Goal: Task Accomplishment & Management: Manage account settings

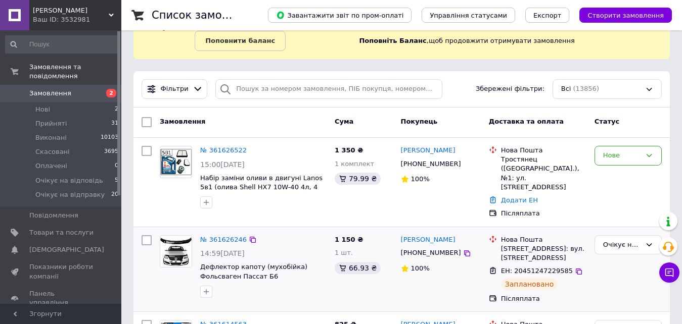
scroll to position [101, 0]
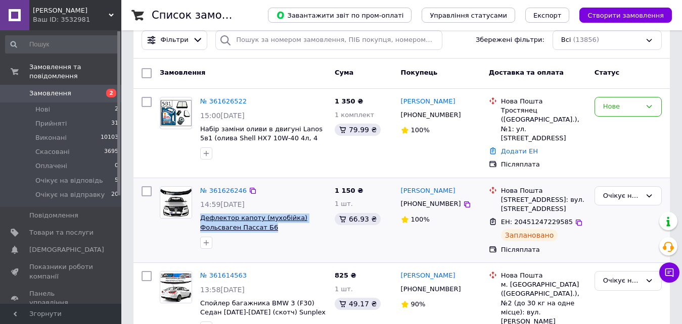
drag, startPoint x: 197, startPoint y: 206, endPoint x: 255, endPoint y: 217, distance: 59.1
click at [266, 218] on div "№ 361626246 14:59, 12.09.2025 Дефлектор капоту (мухобійка) Фольсваген Пассат Б6…" at bounding box center [263, 217] width 134 height 71
copy span "Дефлектор капоту (мухобійка) Фольсваген Пассат Б6"
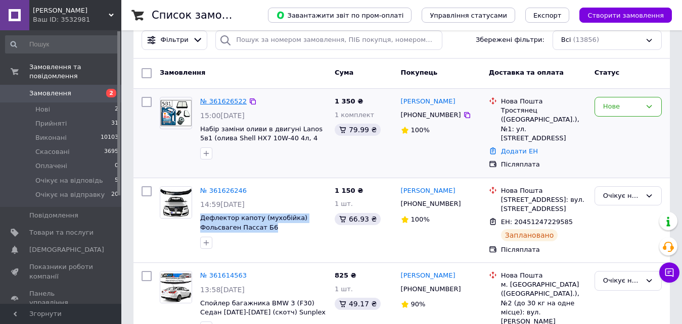
click at [222, 101] on link "№ 361626522" at bounding box center [223, 102] width 46 height 8
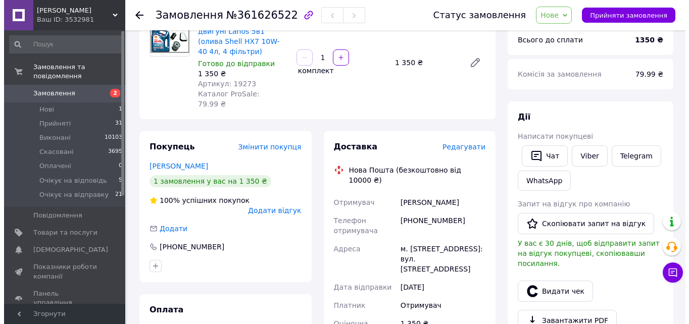
scroll to position [101, 0]
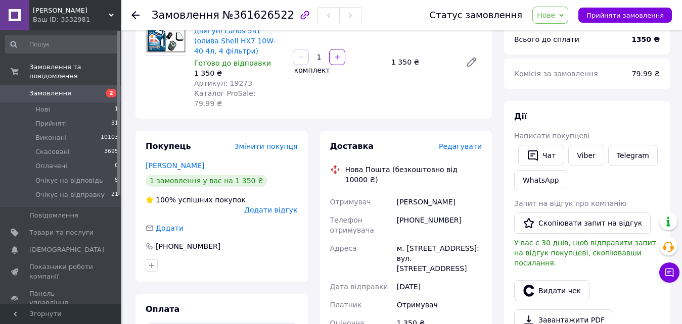
click at [458, 142] on span "Редагувати" at bounding box center [460, 146] width 43 height 8
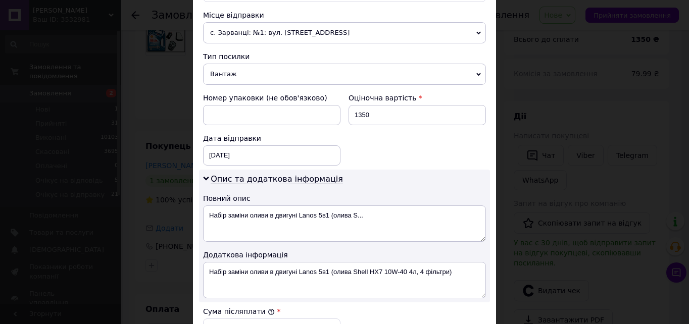
scroll to position [404, 0]
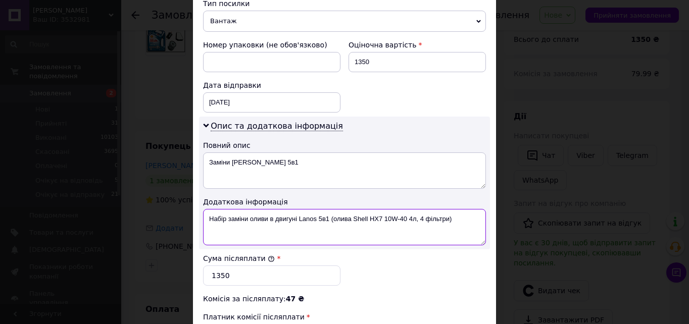
drag, startPoint x: 353, startPoint y: 217, endPoint x: 414, endPoint y: 217, distance: 61.1
click at [414, 217] on textarea "Набір заміни оливи в двигуні Lanos 5в1 (олива Shell HX7 10W-40 4л, 4 фільтри)" at bounding box center [344, 227] width 283 height 36
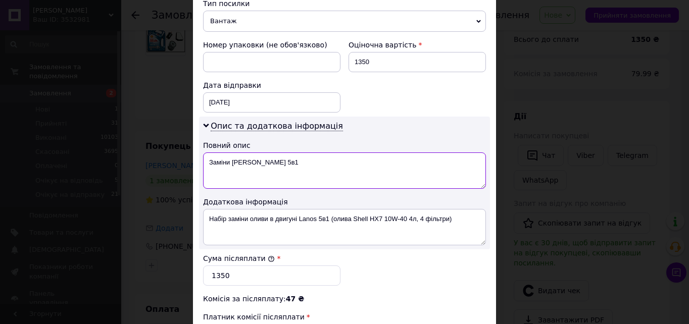
click at [309, 167] on textarea "Заміни [PERSON_NAME] 5в1" at bounding box center [344, 171] width 283 height 36
paste textarea "Shell HX7 10W-40 4л"
click at [213, 161] on textarea "Заміни [PERSON_NAME] 5в1 Shell HX7 10W-40 4л" at bounding box center [344, 171] width 283 height 36
drag, startPoint x: 209, startPoint y: 163, endPoint x: 344, endPoint y: 160, distance: 135.5
click at [344, 160] on textarea "Заміни [PERSON_NAME] 5в1 Shell HX7 10W-40 4л" at bounding box center [344, 171] width 283 height 36
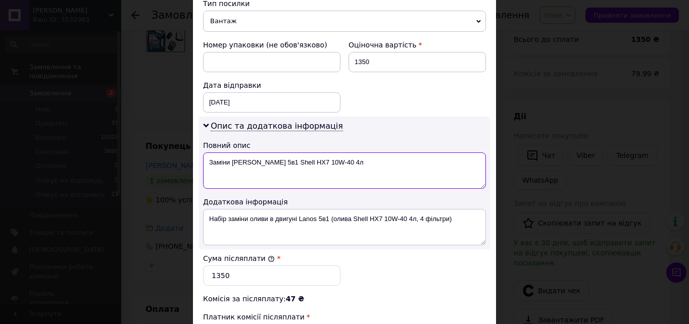
type textarea "Заміни оливи Lanos 5в1 Shell HX7 10W-40 4л"
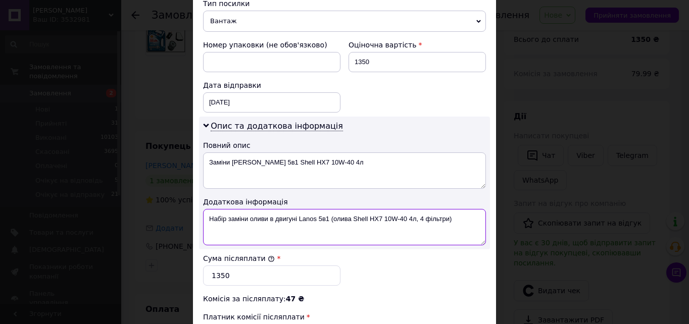
drag, startPoint x: 205, startPoint y: 219, endPoint x: 451, endPoint y: 218, distance: 246.1
click at [451, 218] on textarea "Набір заміни оливи в двигуні Lanos 5в1 (олива Shell HX7 10W-40 4л, 4 фільтри)" at bounding box center [344, 227] width 283 height 36
paste textarea "аміни оливи Lanos 5в1 Shell HX7 10W-40 4л"
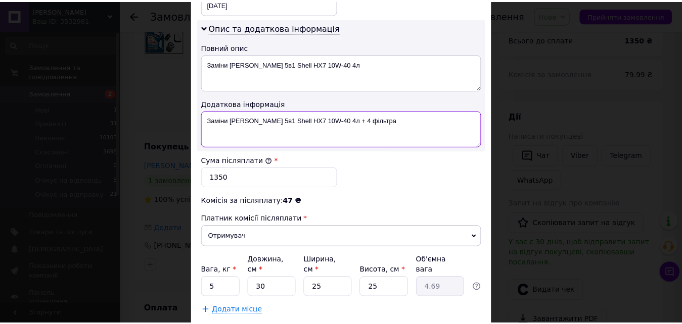
scroll to position [505, 0]
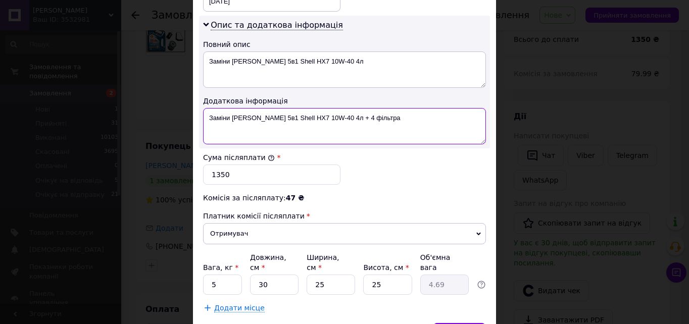
drag, startPoint x: 208, startPoint y: 118, endPoint x: 357, endPoint y: 113, distance: 149.1
click at [357, 113] on textarea "Заміни оливи Lanos 5в1 Shell HX7 10W-40 4л + 4 фільтра" at bounding box center [344, 126] width 283 height 36
type textarea "Заміни оливи Lanos 5в1 Shell HX7 10W-40 4л + 4 фільтра"
click at [219, 275] on input "5" at bounding box center [222, 285] width 39 height 20
type input "4"
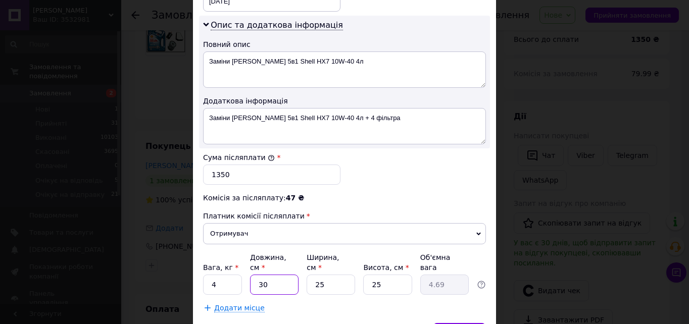
type input "3"
type input "0.47"
click at [273, 275] on input "3" at bounding box center [274, 285] width 49 height 20
type input "4"
type input "0.63"
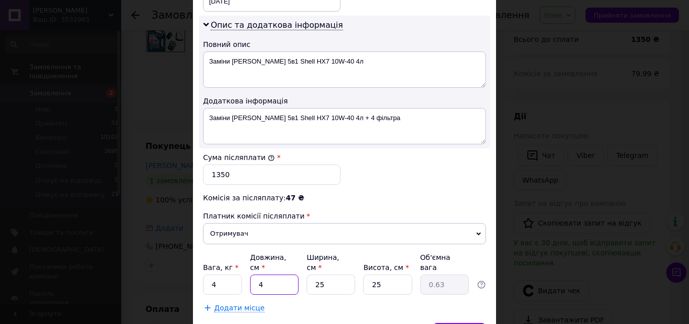
type input "40"
type input "6.25"
type input "40"
type input "2"
type input "0.5"
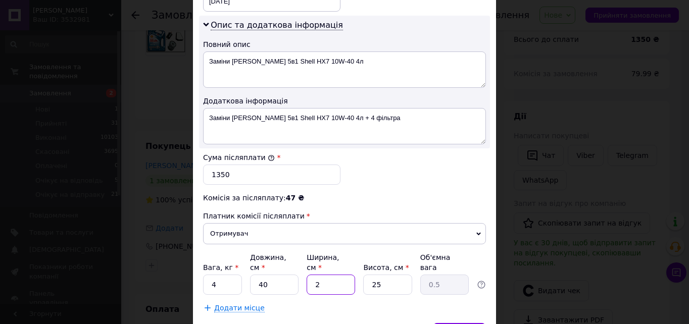
click at [326, 278] on input "2" at bounding box center [331, 285] width 49 height 20
type input "20"
type input "5"
type input "20"
click at [397, 275] on input "25" at bounding box center [387, 285] width 49 height 20
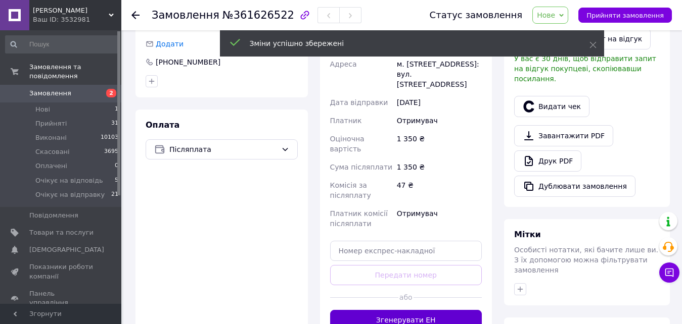
scroll to position [303, 0]
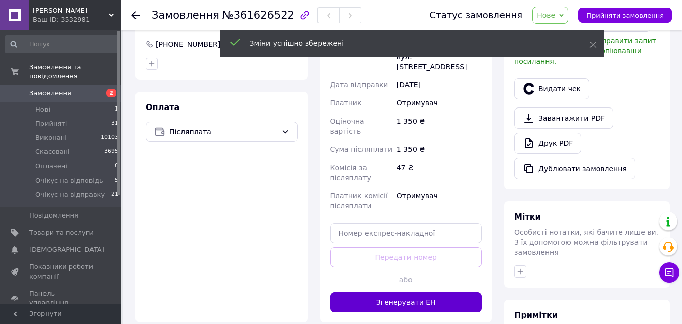
click at [414, 293] on button "Згенерувати ЕН" at bounding box center [406, 303] width 152 height 20
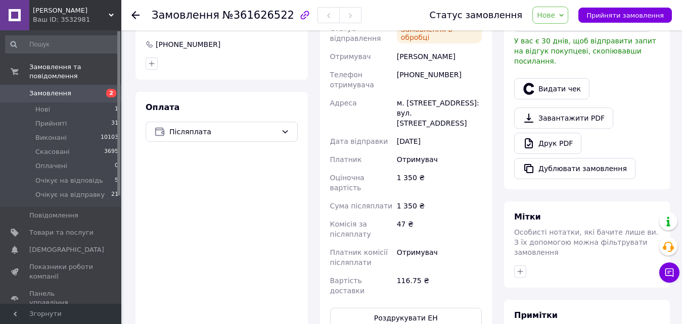
click at [555, 15] on span "Нове" at bounding box center [546, 15] width 18 height 8
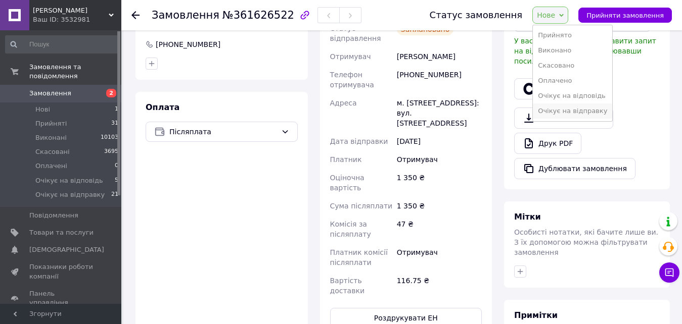
click at [575, 115] on li "Очікує на відправку" at bounding box center [572, 111] width 79 height 15
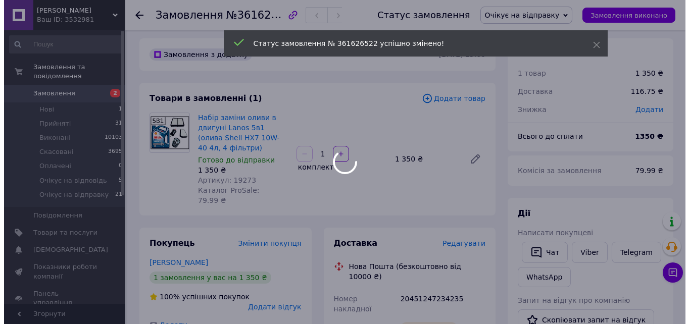
scroll to position [0, 0]
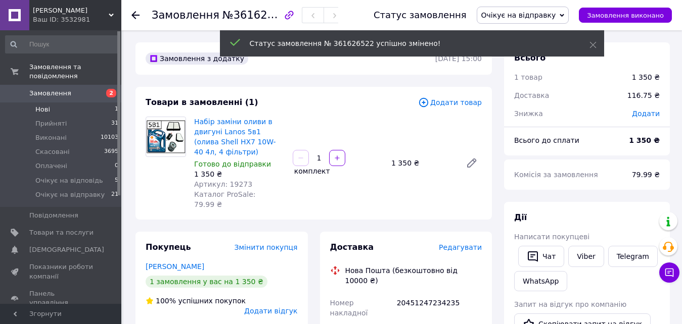
click at [45, 105] on span "Нові" at bounding box center [42, 109] width 15 height 9
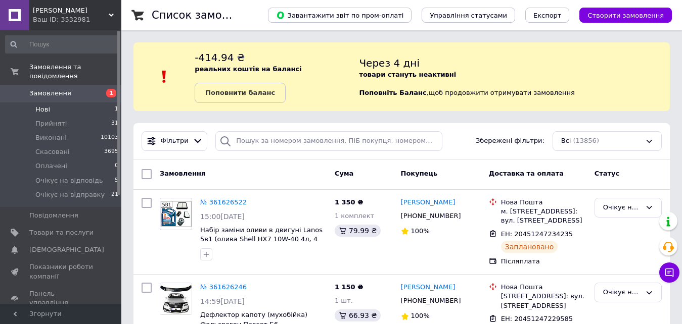
click at [53, 106] on li "Нові 1" at bounding box center [62, 110] width 124 height 14
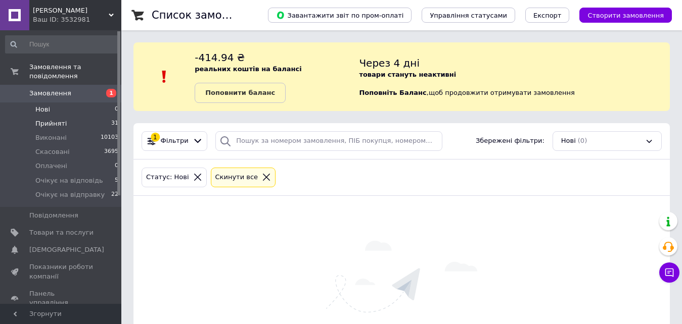
click at [61, 119] on span "Прийняті" at bounding box center [50, 123] width 31 height 9
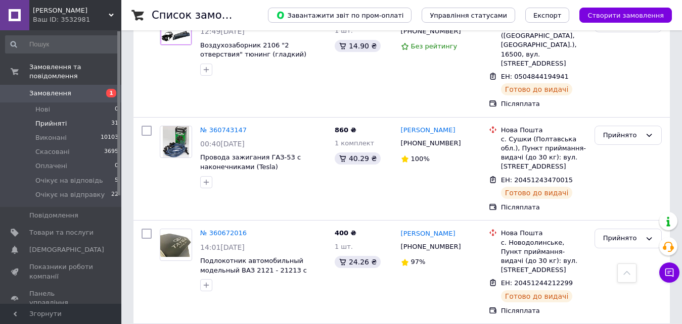
scroll to position [3087, 0]
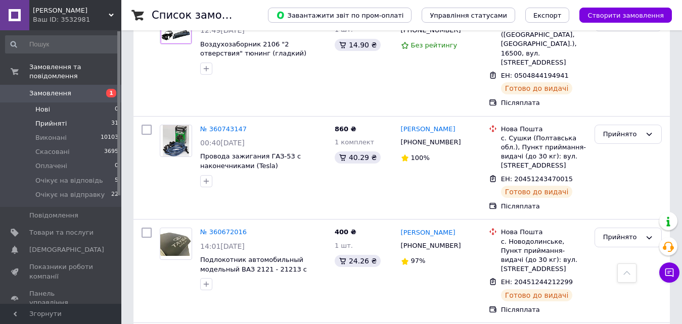
click at [44, 105] on span "Нові" at bounding box center [42, 109] width 15 height 9
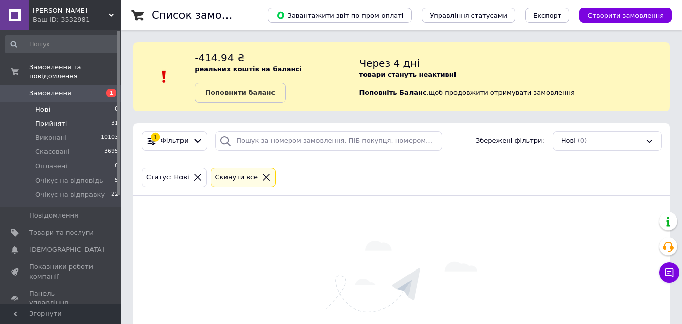
click at [47, 119] on span "Прийняті" at bounding box center [50, 123] width 31 height 9
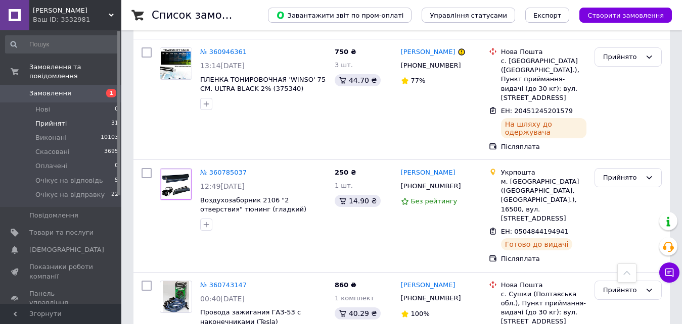
scroll to position [3087, 0]
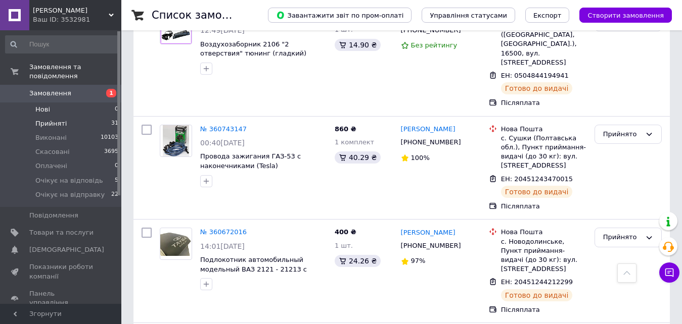
click at [51, 103] on li "Нові 0" at bounding box center [62, 110] width 124 height 14
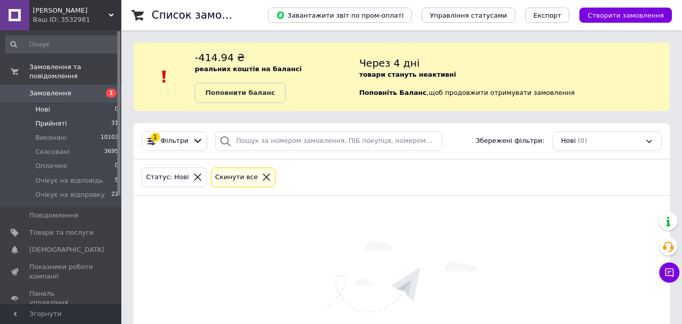
click at [68, 117] on li "Прийняті 31" at bounding box center [62, 124] width 124 height 14
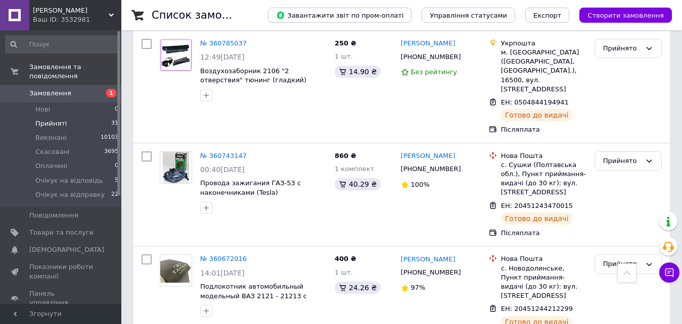
scroll to position [3087, 0]
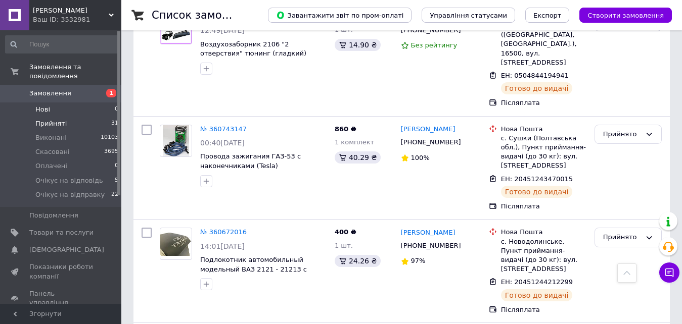
click at [35, 103] on li "Нові 0" at bounding box center [62, 110] width 124 height 14
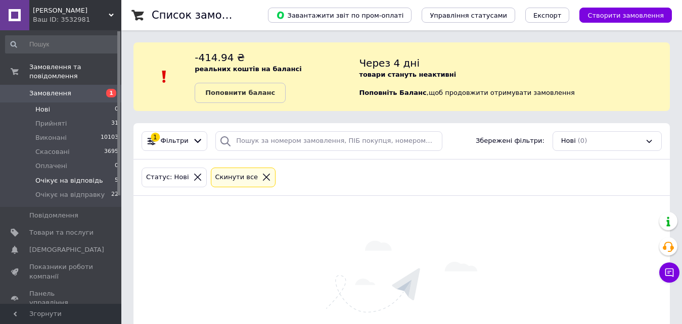
click at [87, 176] on span "Очікує на відповідь" at bounding box center [69, 180] width 68 height 9
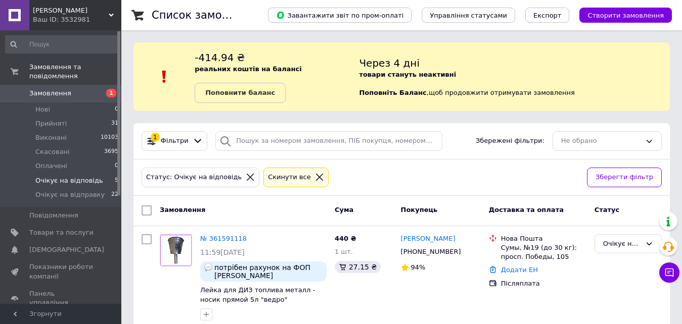
scroll to position [101, 0]
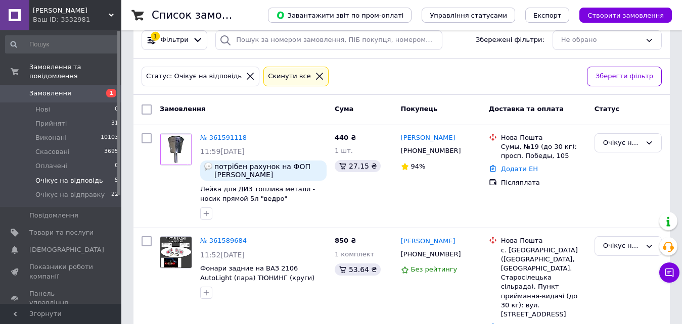
click at [46, 91] on link "Замовлення 1" at bounding box center [62, 93] width 124 height 17
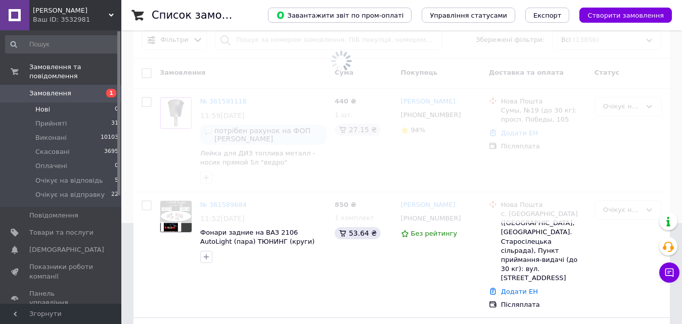
click at [43, 105] on span "Нові" at bounding box center [42, 109] width 15 height 9
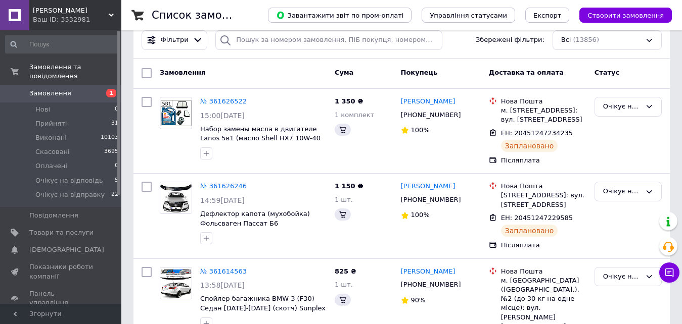
click at [40, 105] on span "Нові" at bounding box center [42, 109] width 15 height 9
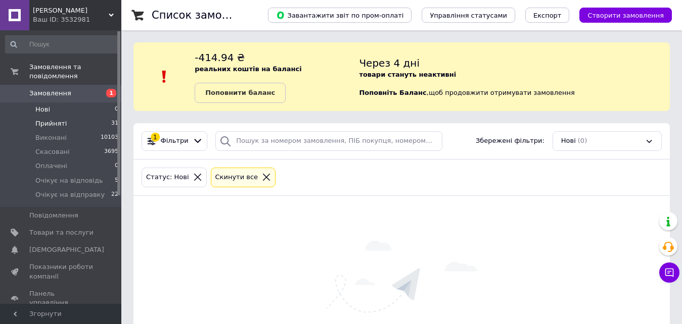
click at [32, 117] on li "Прийняті 31" at bounding box center [62, 124] width 124 height 14
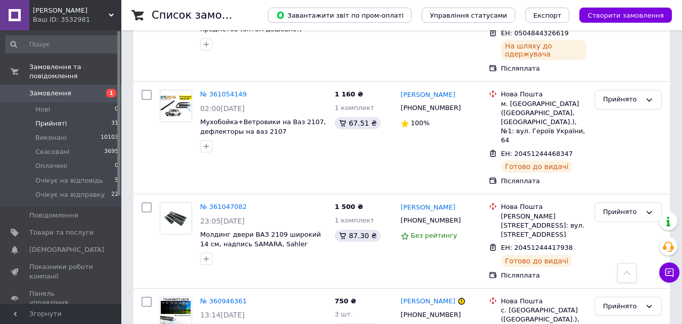
scroll to position [2830, 0]
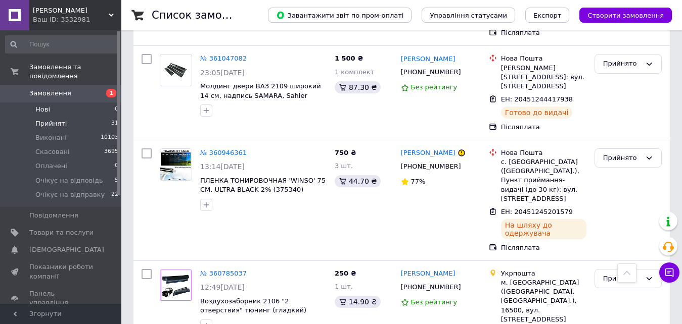
click at [49, 103] on li "Нові 0" at bounding box center [62, 110] width 124 height 14
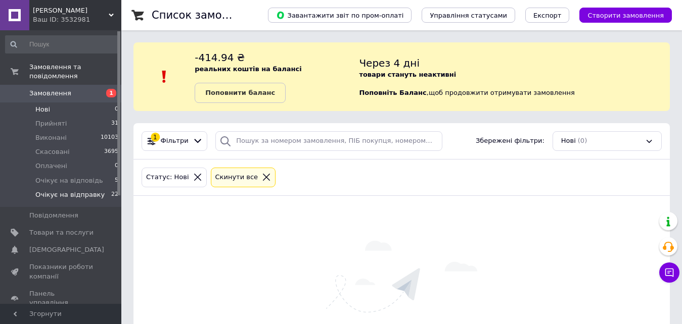
click at [67, 191] on span "Очікує на відправку" at bounding box center [69, 195] width 69 height 9
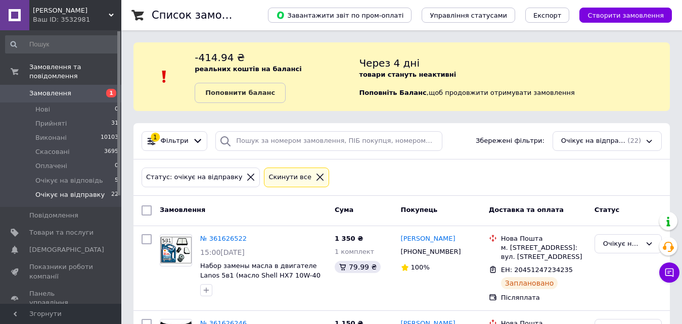
scroll to position [101, 0]
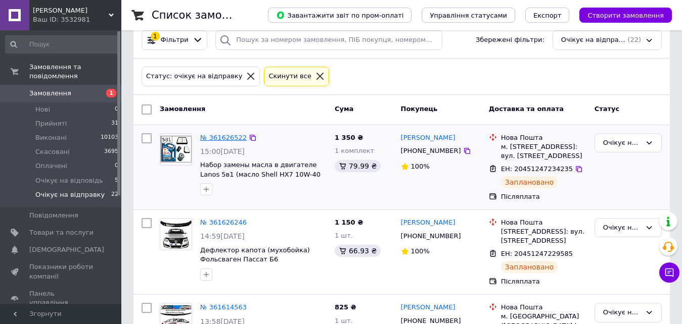
click at [221, 136] on link "№ 361626522" at bounding box center [223, 138] width 46 height 8
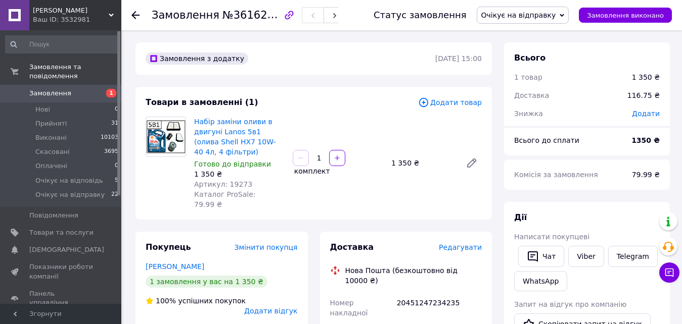
click at [467, 244] on span "Редагувати" at bounding box center [460, 248] width 43 height 8
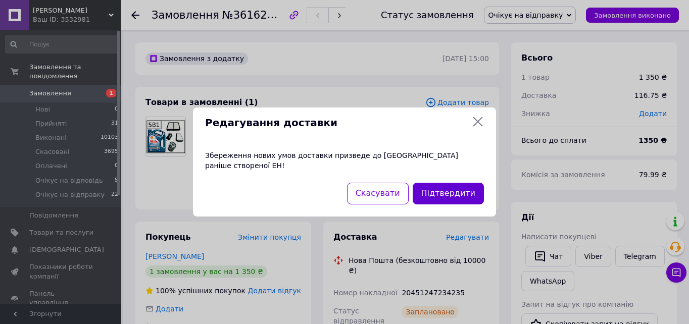
click at [439, 186] on button "Підтвердити" at bounding box center [448, 194] width 71 height 22
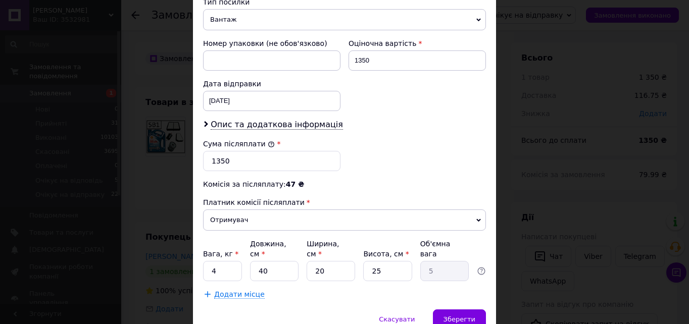
scroll to position [447, 0]
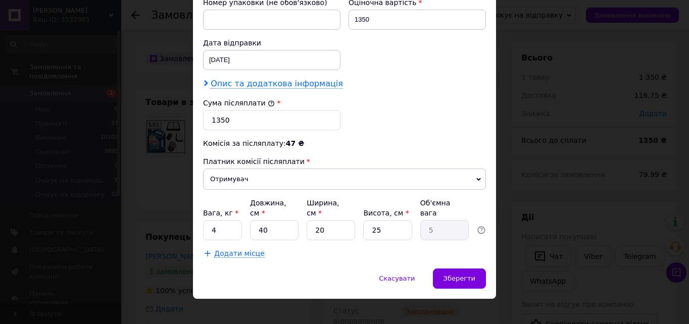
click at [299, 81] on span "Опис та додаткова інформація" at bounding box center [277, 84] width 132 height 10
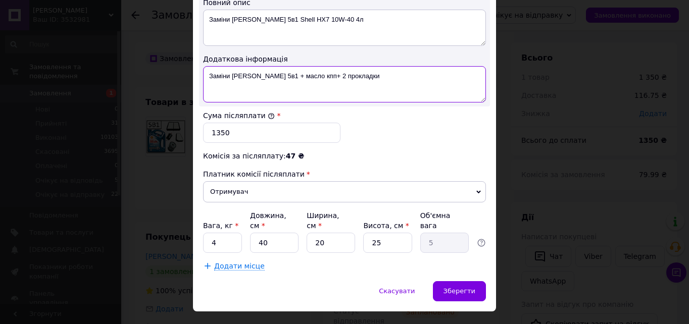
scroll to position [548, 0]
drag, startPoint x: 207, startPoint y: 75, endPoint x: 350, endPoint y: 73, distance: 143.0
click at [362, 75] on textarea "Заміни оливи Lanos 5в1 + масло кпп+ 2 прокладки" at bounding box center [344, 84] width 283 height 36
click at [391, 78] on textarea "Заміни оливи Lanos 5в1 + масло кпп+ 2 прокладки" at bounding box center [344, 84] width 283 height 36
type textarea "Заміни оливи Lanos 5в1 + масло кпп+ 2 прокладки"
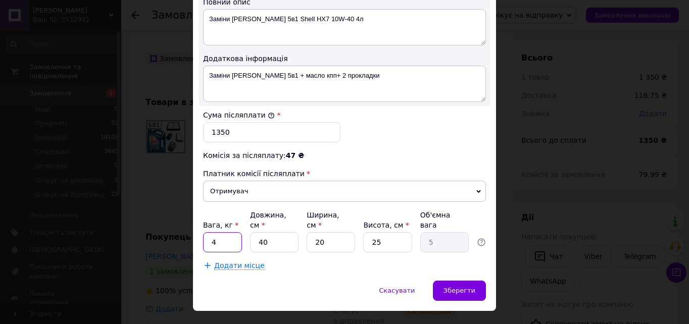
click at [226, 232] on input "4" at bounding box center [222, 242] width 39 height 20
type input "6"
type input "4"
type input "0.5"
click at [273, 234] on input "4" at bounding box center [274, 242] width 49 height 20
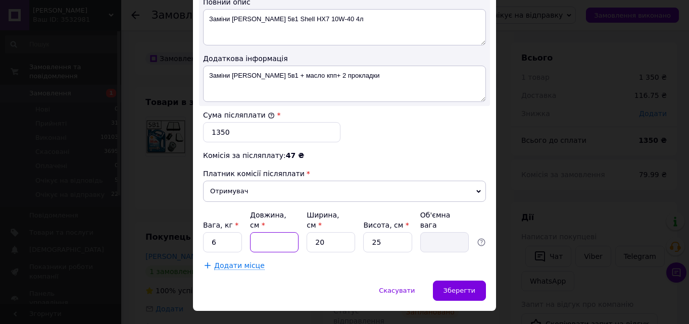
type input "4"
type input "0.5"
type input "40"
type input "5"
type input "2"
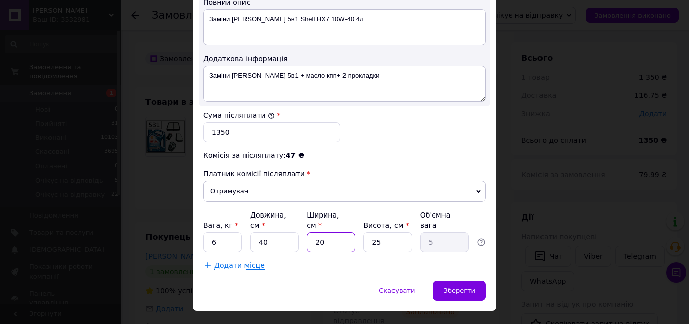
type input "0.5"
click at [337, 233] on input "2" at bounding box center [331, 242] width 49 height 20
type input "2"
type input "0.5"
type input "4"
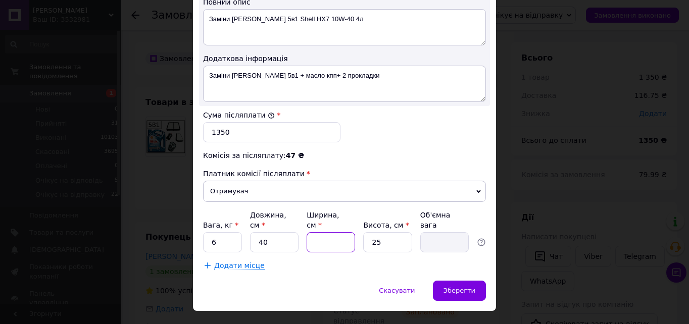
type input "1"
type input "40"
type input "10"
type input "40"
type input "2"
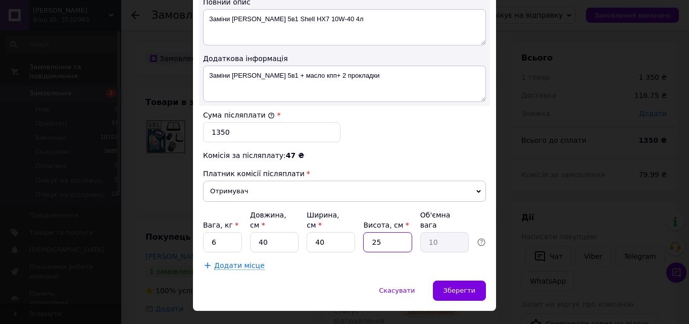
type input "0.8"
click at [384, 233] on input "2" at bounding box center [387, 242] width 49 height 20
type input "2"
type input "0.8"
type input "20"
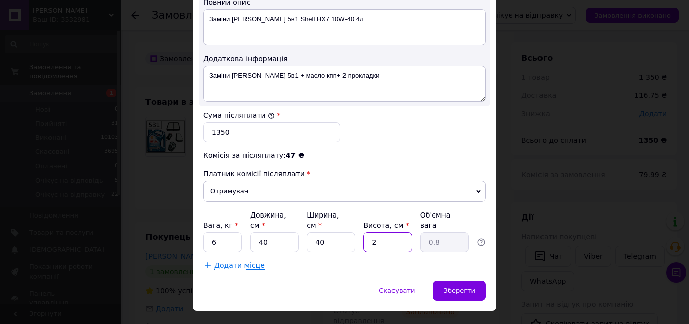
type input "8"
type input "20"
drag, startPoint x: 206, startPoint y: 75, endPoint x: 364, endPoint y: 73, distance: 158.2
click at [364, 73] on textarea "Заміни оливи Lanos 5в1 + масло кпп+ 2 прокладки" at bounding box center [344, 84] width 283 height 36
click at [403, 82] on textarea "Заміни оливи Lanos 5в1 + масло кпп+ 2 прокладки" at bounding box center [344, 84] width 283 height 36
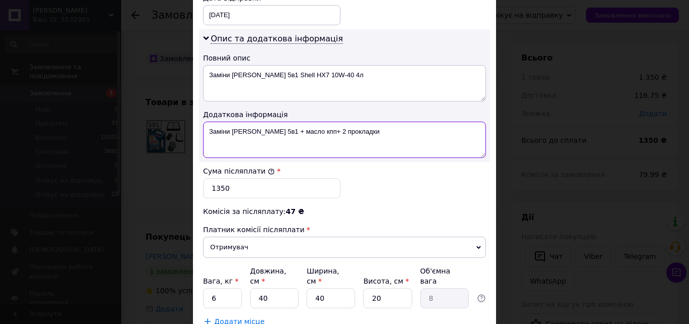
scroll to position [447, 0]
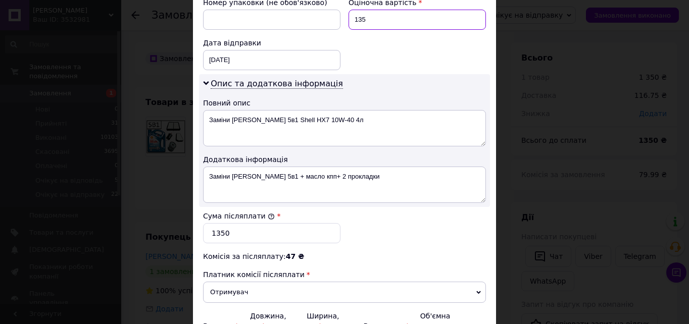
click at [381, 19] on input "135" at bounding box center [417, 20] width 137 height 20
type input "1"
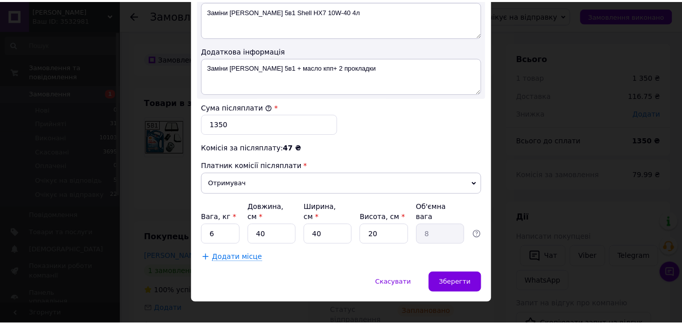
scroll to position [560, 0]
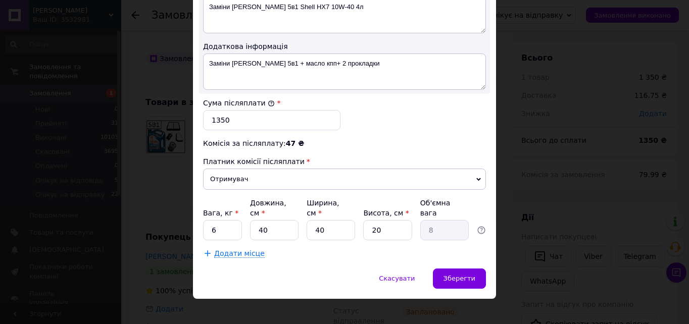
type input "2340"
click at [240, 119] on input "135" at bounding box center [271, 120] width 137 height 20
type input "1"
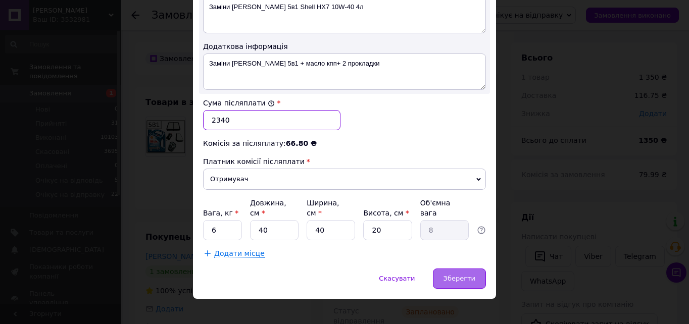
type input "2340"
click at [470, 275] on span "Зберегти" at bounding box center [460, 279] width 32 height 8
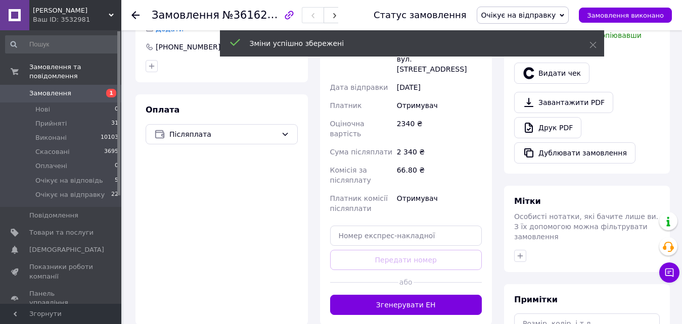
scroll to position [303, 0]
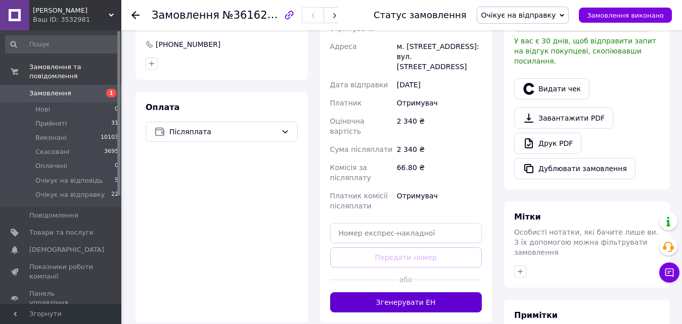
click at [404, 293] on button "Згенерувати ЕН" at bounding box center [406, 303] width 152 height 20
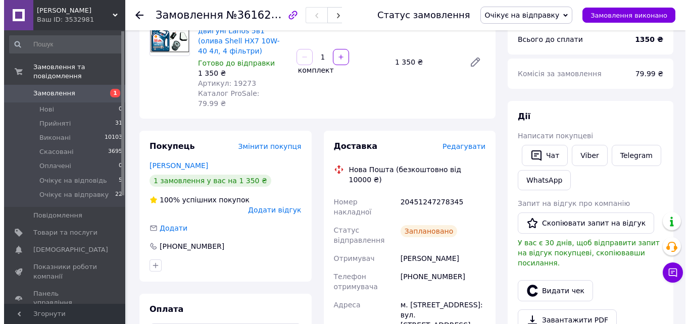
scroll to position [0, 0]
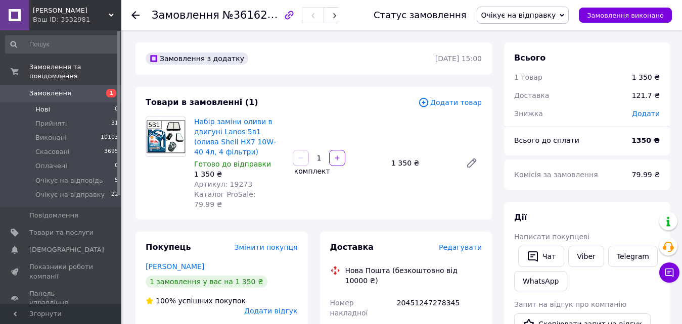
click at [40, 105] on span "Нові" at bounding box center [42, 109] width 15 height 9
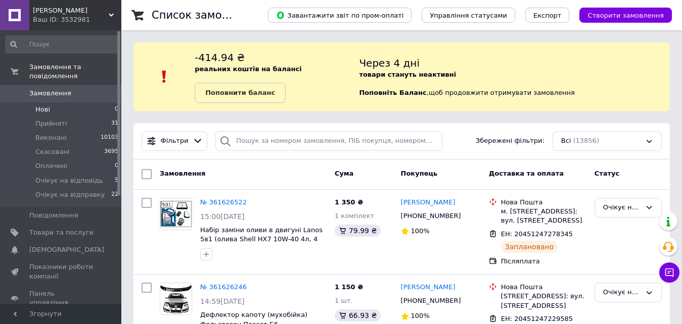
click at [44, 105] on span "Нові" at bounding box center [42, 109] width 15 height 9
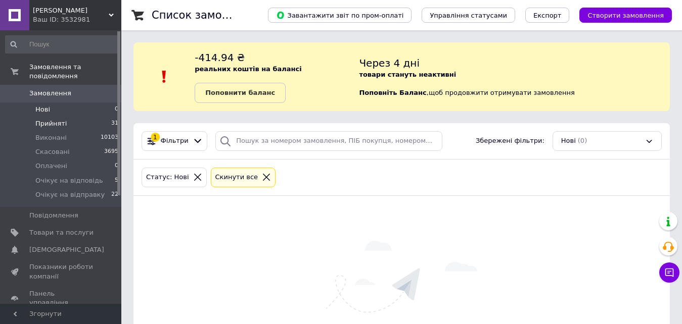
click at [55, 119] on span "Прийняті" at bounding box center [50, 123] width 31 height 9
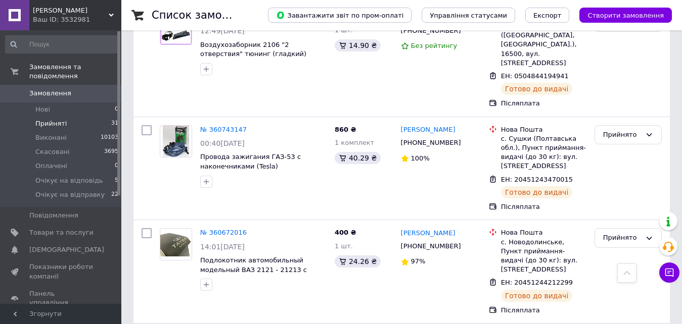
scroll to position [3087, 0]
click at [53, 103] on li "Нові 0" at bounding box center [62, 110] width 124 height 14
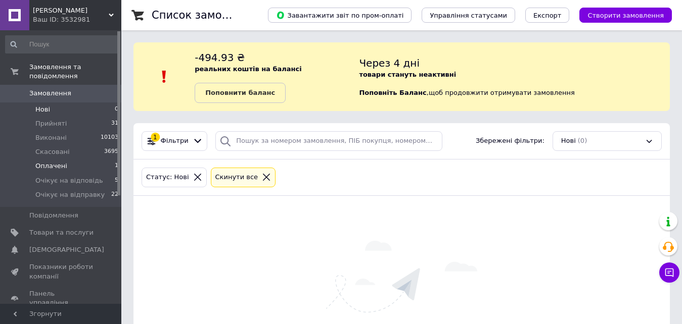
click at [56, 162] on span "Оплачені" at bounding box center [51, 166] width 32 height 9
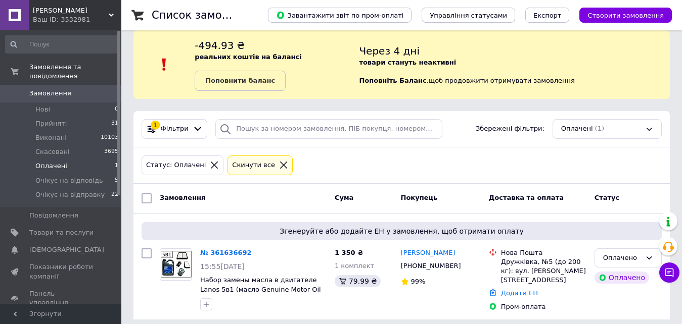
scroll to position [19, 0]
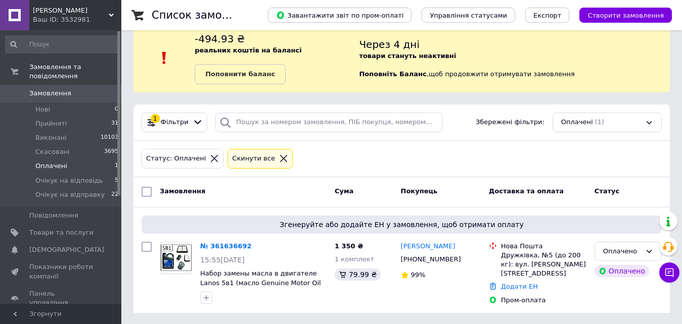
click at [47, 89] on span "Замовлення" at bounding box center [50, 93] width 42 height 9
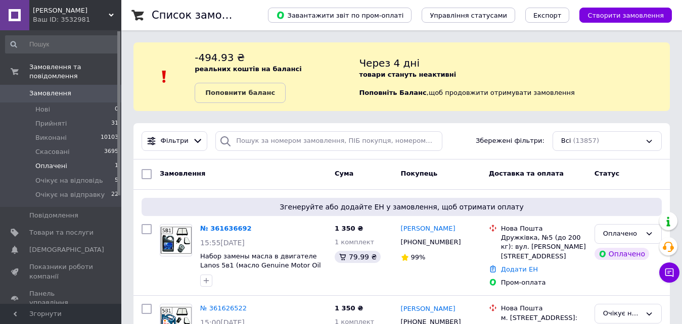
click at [65, 159] on li "Оплачені 1" at bounding box center [62, 166] width 124 height 14
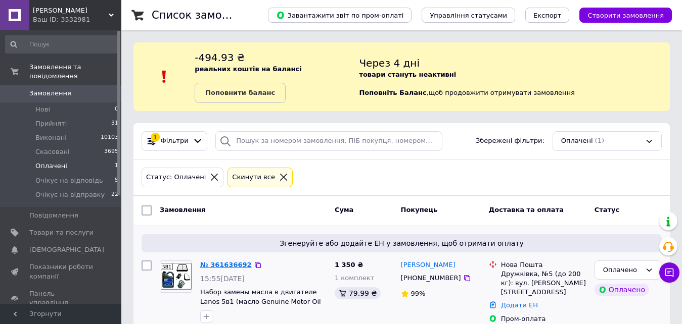
click at [224, 267] on link "№ 361636692" at bounding box center [226, 265] width 52 height 8
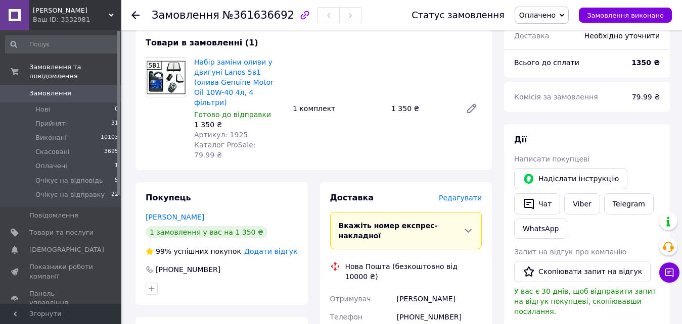
scroll to position [101, 0]
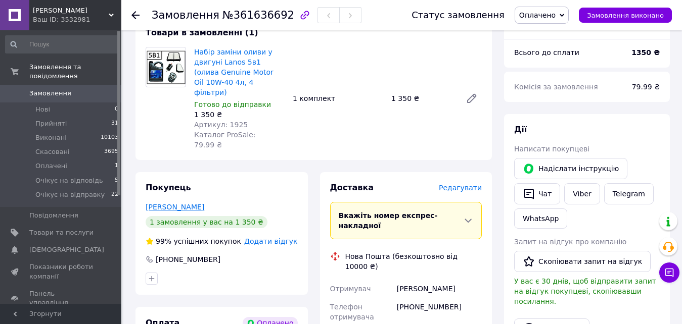
click at [194, 203] on link "Шевченко Денис" at bounding box center [175, 207] width 59 height 8
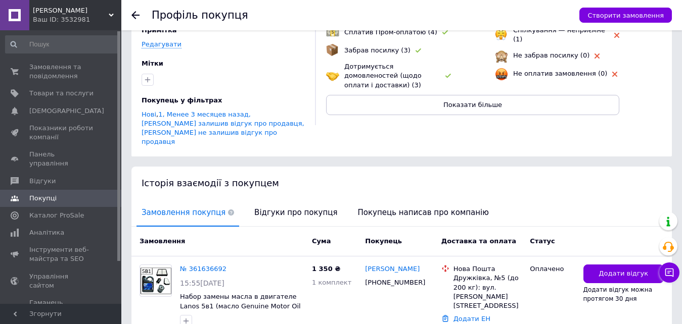
scroll to position [101, 0]
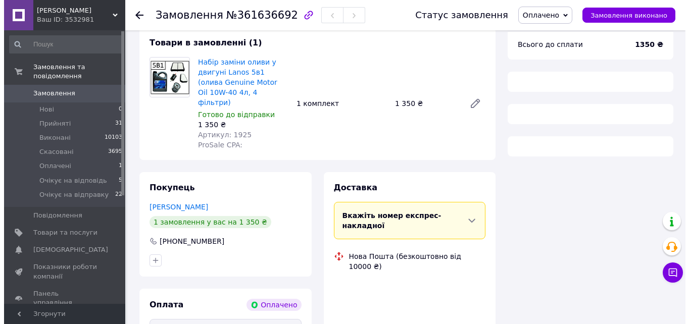
scroll to position [101, 0]
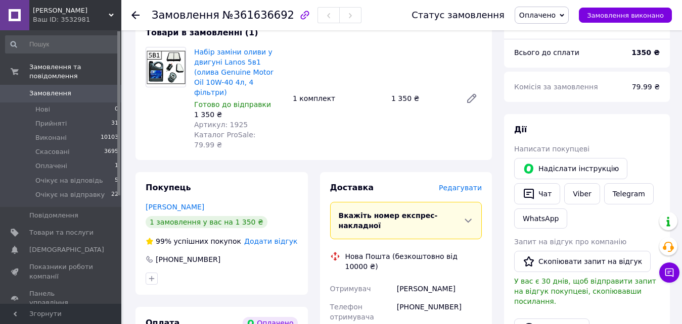
click at [456, 184] on span "Редагувати" at bounding box center [460, 188] width 43 height 8
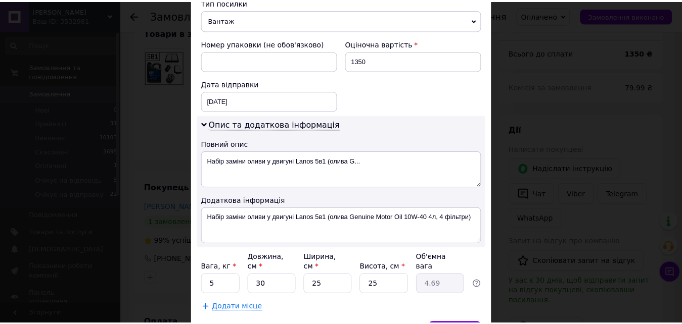
scroll to position [455, 0]
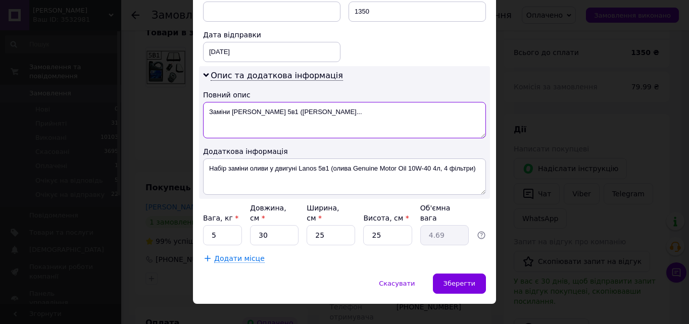
click at [324, 113] on textarea "Заміни оливи Lanos 5в1 (олива G..." at bounding box center [344, 120] width 283 height 36
type textarea "Заміни оливи Lanos 5в1"
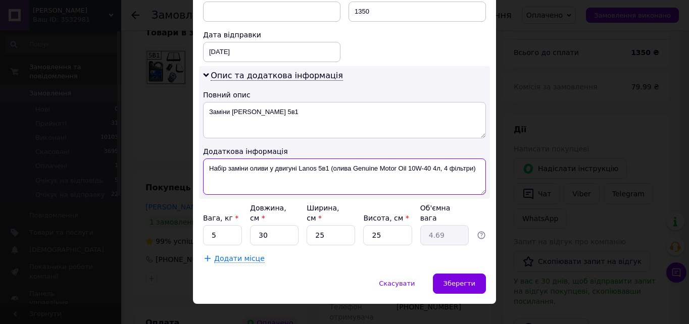
drag, startPoint x: 353, startPoint y: 168, endPoint x: 396, endPoint y: 166, distance: 43.5
click at [374, 164] on textarea "Набір заміни оливи у двигуні Lanos 5в1 (олива Genuine Motor Oil 10W-40 4л, 4 фі…" at bounding box center [344, 177] width 283 height 36
click at [353, 168] on textarea "Набір заміни оливи у двигуні Lanos 5в1 (олива Genuine Motor Oil 10W-40 4л, 4 фі…" at bounding box center [344, 177] width 283 height 36
drag, startPoint x: 353, startPoint y: 167, endPoint x: 418, endPoint y: 168, distance: 64.7
click at [427, 165] on textarea "Набір заміни оливи у двигуні Lanos 5в1 (олива GM 10W-40 4л, 4 фільтри)" at bounding box center [344, 177] width 283 height 36
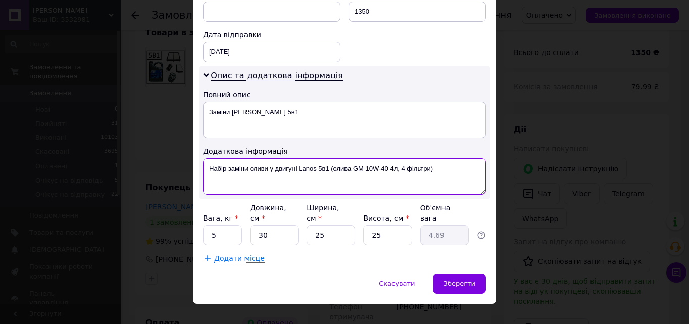
click at [356, 167] on textarea "Набір заміни оливи у двигуні Lanos 5в1 (олива GM 10W-40 4л, 4 фільтри)" at bounding box center [344, 177] width 283 height 36
drag, startPoint x: 352, startPoint y: 168, endPoint x: 426, endPoint y: 166, distance: 74.3
click at [427, 166] on textarea "Набір заміни оливи у двигуні Lanos 5в1 (олива GM 10W-40 4л, 4 фільтри)" at bounding box center [344, 177] width 283 height 36
drag, startPoint x: 370, startPoint y: 166, endPoint x: 349, endPoint y: 165, distance: 20.7
click at [368, 166] on textarea "Набір заміни оливи у двигуні Lanos 5в1 (олива GM 10W-40 4л, 4 фільтри)" at bounding box center [344, 177] width 283 height 36
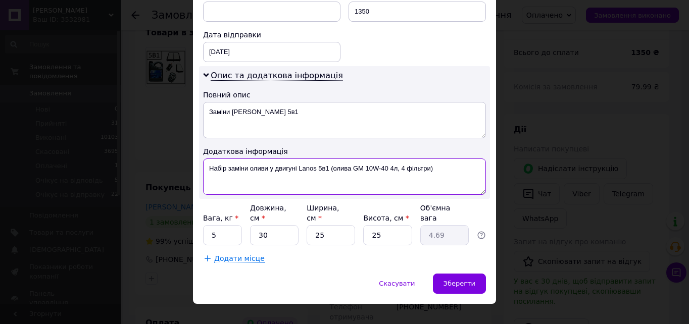
click at [354, 168] on textarea "Набір заміни оливи у двигуні Lanos 5в1 (олива GM 10W-40 4л, 4 фільтри)" at bounding box center [344, 177] width 283 height 36
drag, startPoint x: 352, startPoint y: 168, endPoint x: 431, endPoint y: 167, distance: 78.3
click at [431, 167] on textarea "Набір заміни оливи у двигуні Lanos 5в1 (олива GM 10W-40 4л, 4 фільтри)" at bounding box center [344, 177] width 283 height 36
type textarea "Набір заміни оливи у двигуні Lanos 5в1 (олива GM 10W-40 4л, 4 фільтри)"
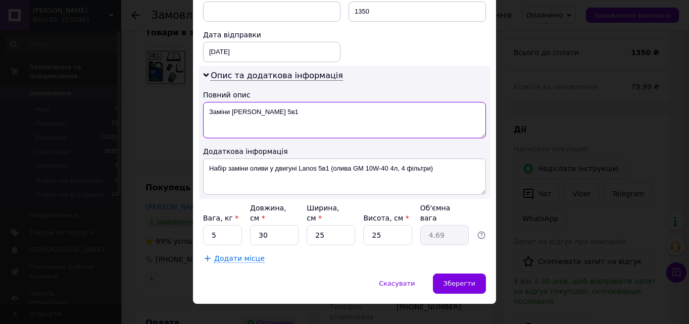
click at [340, 116] on textarea "Заміни оливи Lanos 5в1" at bounding box center [344, 120] width 283 height 36
paste textarea "GM 10W-40 4л, 4 фільтри)"
click at [331, 111] on textarea "Заміни оливи Lanos 5в1 GM 10W-40 4л, 4 фільтри" at bounding box center [344, 120] width 283 height 36
drag, startPoint x: 207, startPoint y: 111, endPoint x: 366, endPoint y: 113, distance: 159.2
click at [366, 113] on textarea "Заміни оливи Lanos 5в1 GM 10W-40 4л + 4 фільтри" at bounding box center [344, 120] width 283 height 36
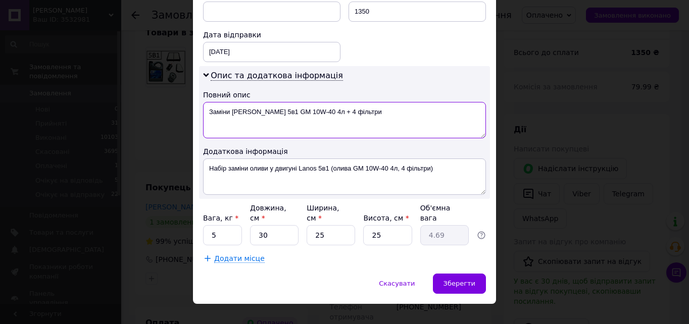
type textarea "Заміни оливи Lanos 5в1 GM 10W-40 4л + 4 фільтри"
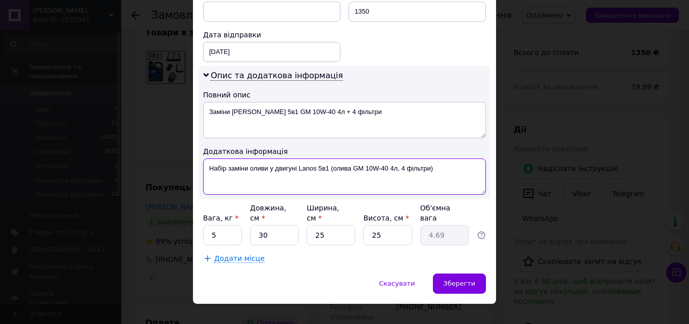
drag, startPoint x: 436, startPoint y: 170, endPoint x: 208, endPoint y: 165, distance: 227.4
click at [208, 165] on textarea "Набір заміни оливи у двигуні Lanos 5в1 (олива GM 10W-40 4л, 4 фільтри)" at bounding box center [344, 177] width 283 height 36
paste textarea "аміни оливи Lanos 5в1 GM 10W-40 4л + 4 фільтри"
type textarea "Заміни оливи Lanos 5в1 GM 10W-40 4л + 4 фільтри"
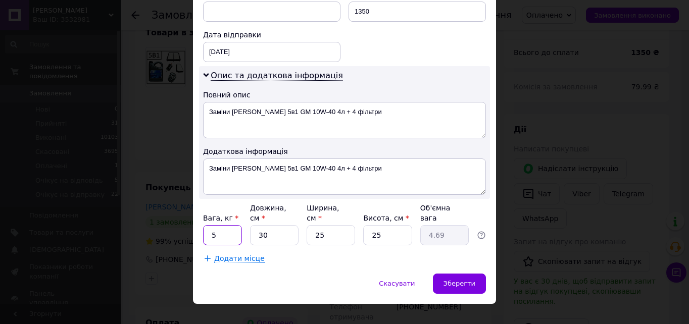
click at [230, 225] on input "5" at bounding box center [222, 235] width 39 height 20
type input "4"
type input "3"
type input "0.47"
click at [273, 225] on input "3" at bounding box center [274, 235] width 49 height 20
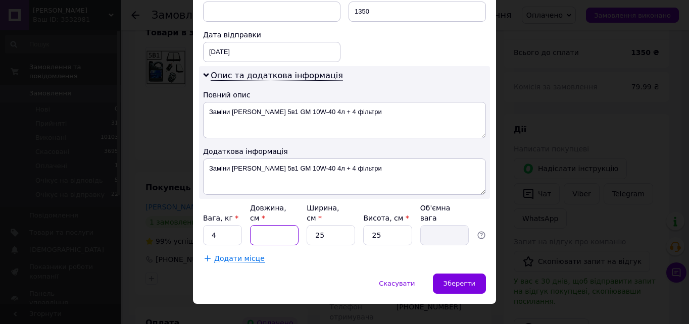
type input "4"
type input "0.63"
type input "40"
type input "6.25"
type input "40"
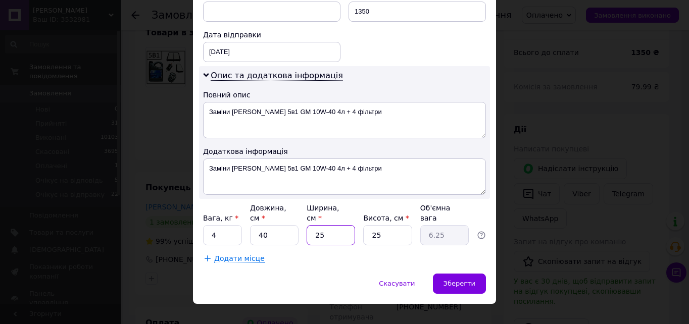
type input "2"
type input "0.5"
click at [329, 226] on input "2" at bounding box center [331, 235] width 49 height 20
type input "20"
type input "5"
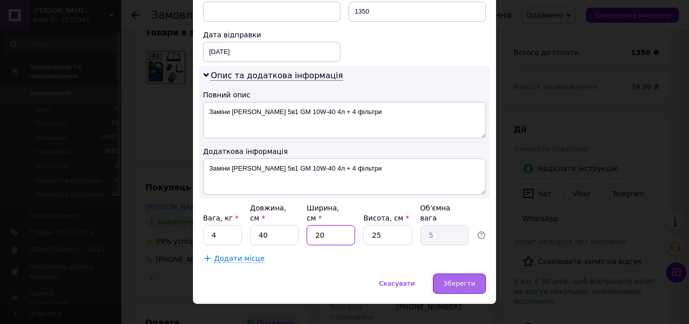
type input "20"
click at [446, 274] on div "Зберегти" at bounding box center [459, 284] width 53 height 20
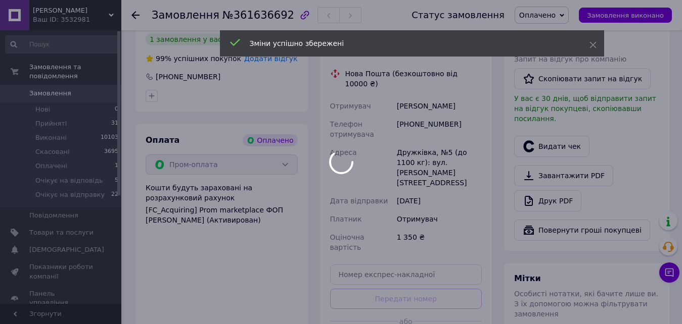
scroll to position [404, 0]
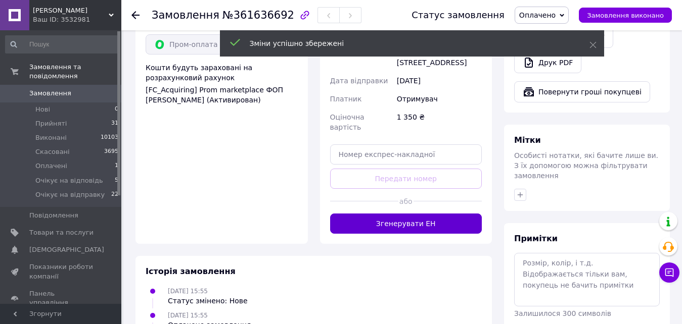
click at [398, 214] on button "Згенерувати ЕН" at bounding box center [406, 224] width 152 height 20
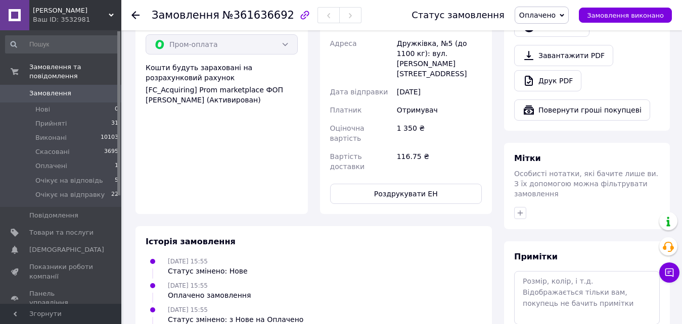
click at [546, 15] on span "Оплачено" at bounding box center [537, 15] width 36 height 8
click at [566, 93] on li "Очікує на відправку" at bounding box center [554, 95] width 79 height 15
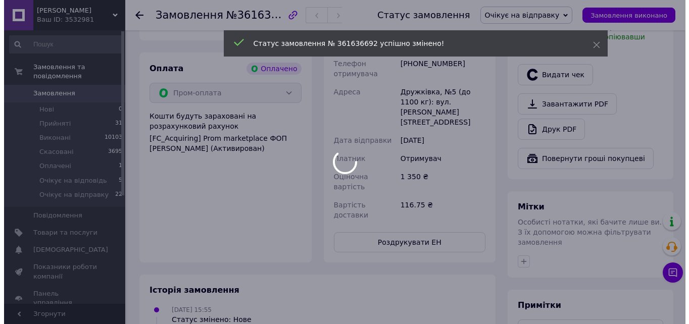
scroll to position [253, 0]
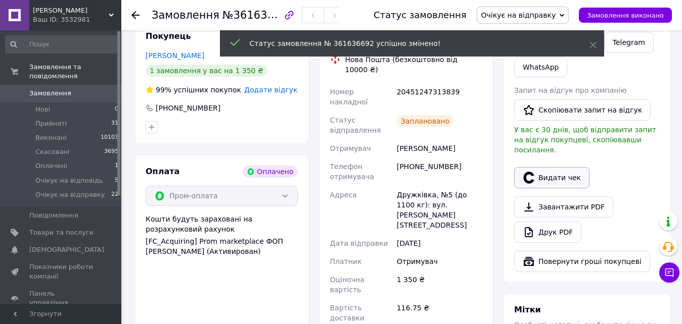
click at [541, 167] on button "Видати чек" at bounding box center [551, 177] width 75 height 21
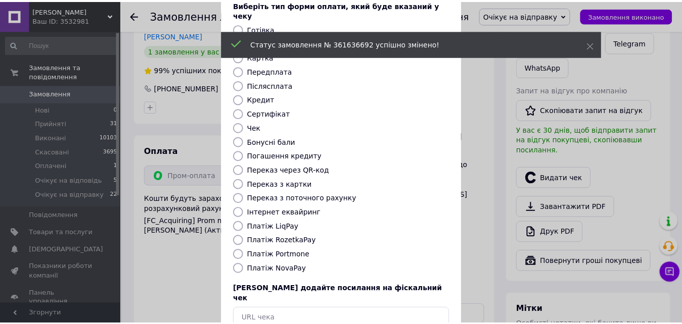
scroll to position [110, 0]
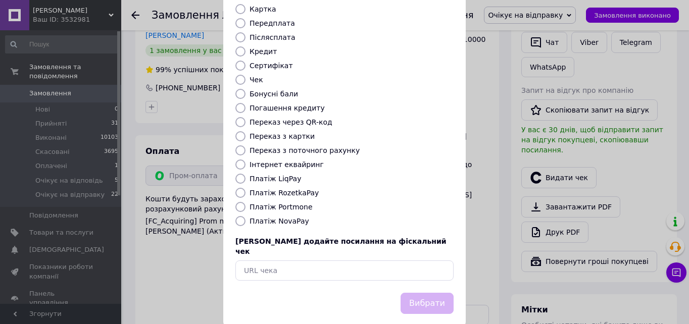
click at [239, 188] on input "Платіж RozetkaPay" at bounding box center [240, 193] width 10 height 10
radio input "true"
click at [424, 293] on button "Вибрати" at bounding box center [427, 304] width 53 height 22
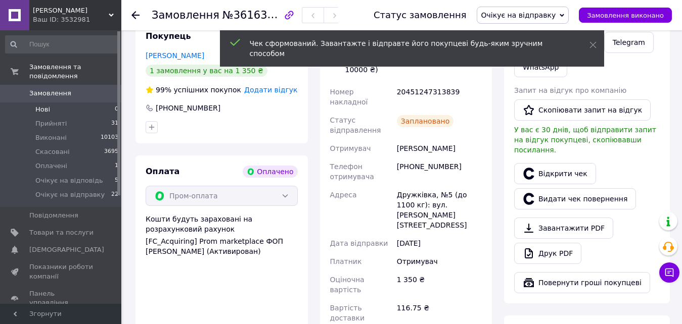
click at [43, 105] on span "Нові" at bounding box center [42, 109] width 15 height 9
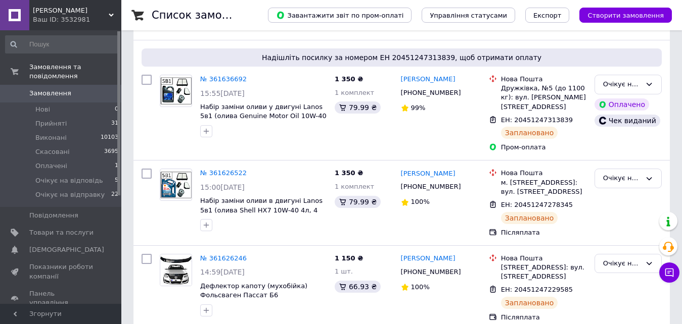
scroll to position [152, 0]
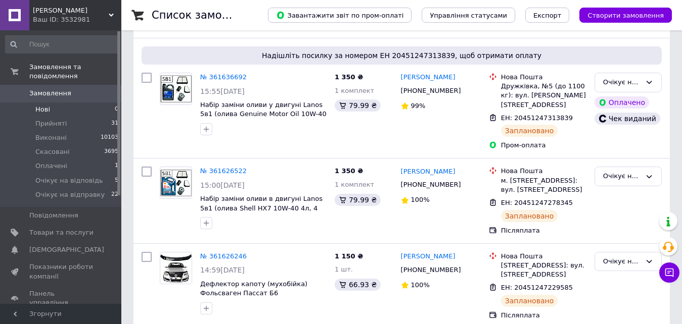
click at [41, 105] on span "Нові" at bounding box center [42, 109] width 15 height 9
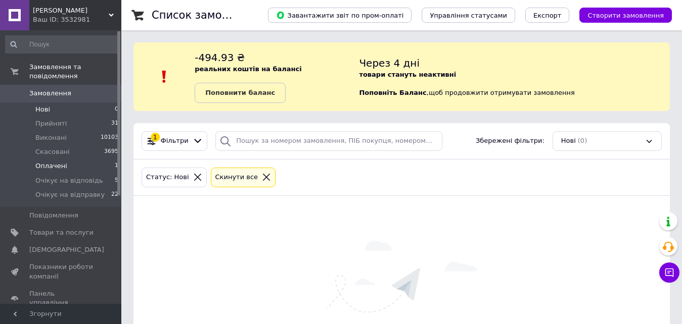
click at [55, 162] on span "Оплачені" at bounding box center [51, 166] width 32 height 9
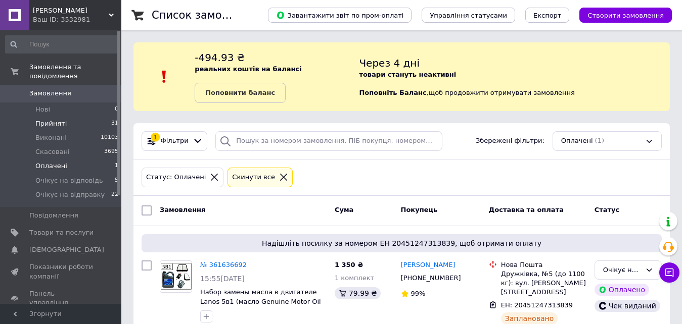
click at [50, 119] on span "Прийняті" at bounding box center [50, 123] width 31 height 9
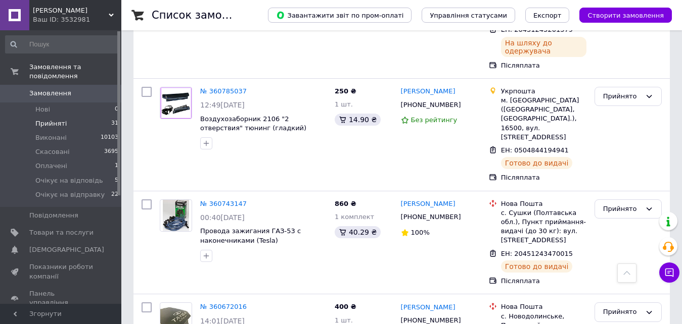
scroll to position [3079, 0]
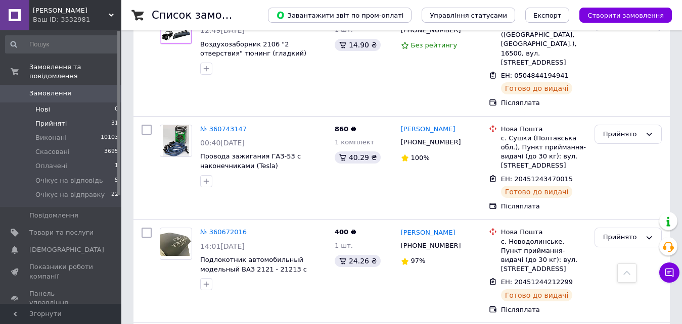
click at [44, 105] on span "Нові" at bounding box center [42, 109] width 15 height 9
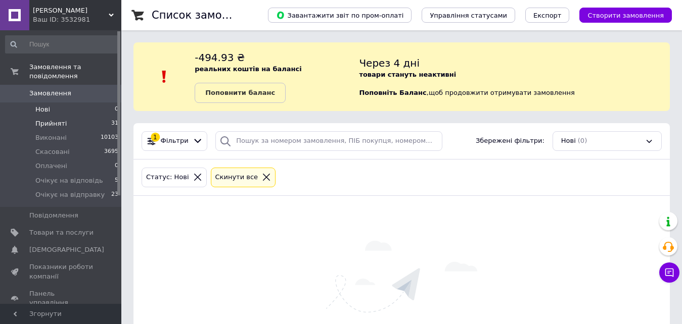
click at [58, 119] on span "Прийняті" at bounding box center [50, 123] width 31 height 9
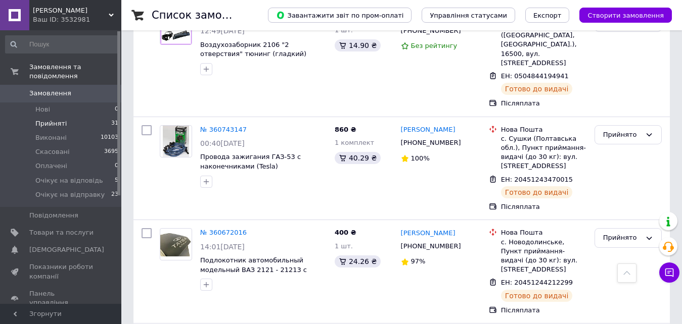
scroll to position [3079, 0]
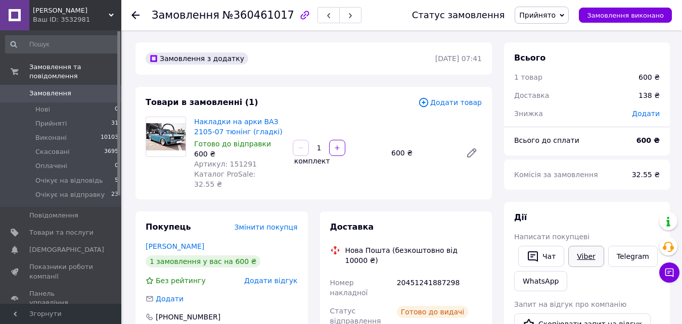
click at [577, 250] on link "Viber" at bounding box center [585, 256] width 35 height 21
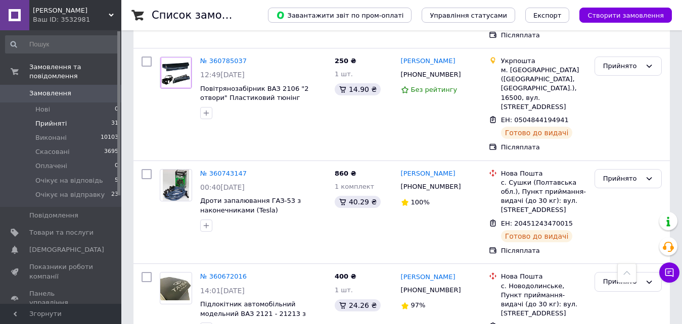
scroll to position [3028, 0]
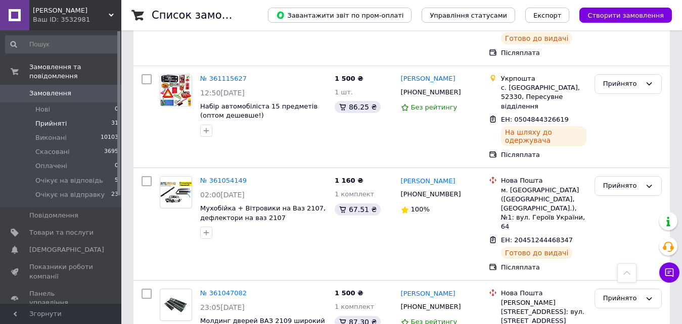
scroll to position [2574, 0]
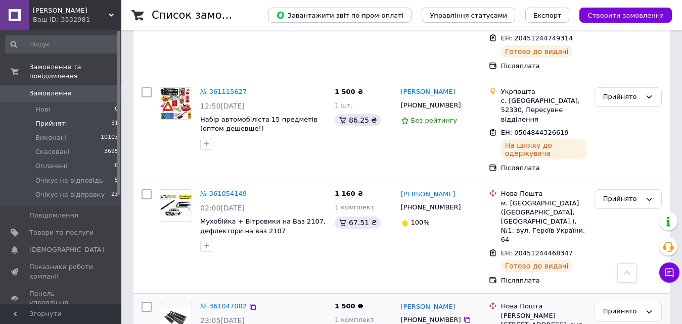
click at [58, 106] on li "Нові 0" at bounding box center [62, 110] width 124 height 14
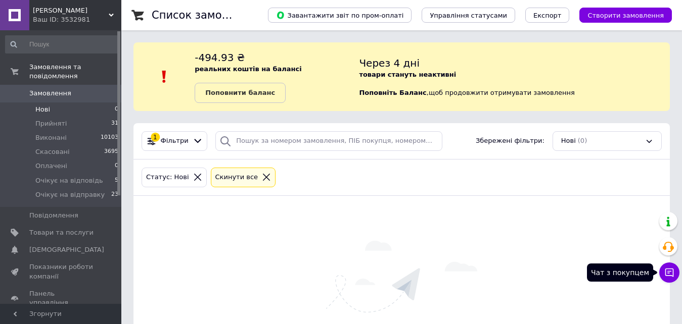
click at [673, 277] on icon at bounding box center [669, 273] width 9 height 9
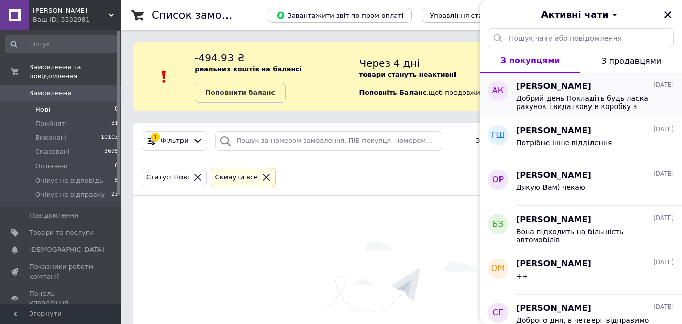
click at [562, 98] on span "Добрий день Покладіть будь ласка рахунок і видаткову в коробку з замовленням" at bounding box center [588, 102] width 144 height 16
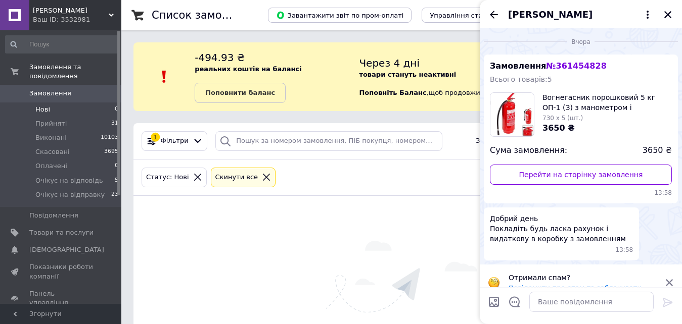
scroll to position [14, 0]
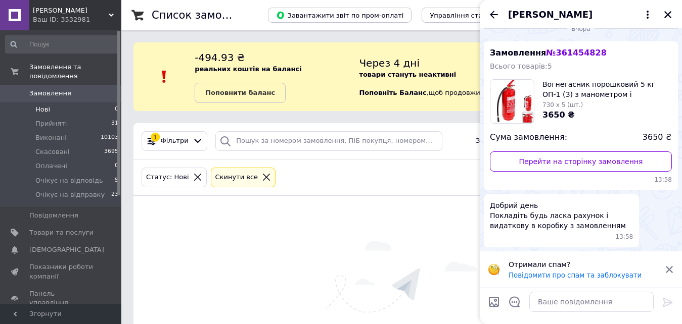
click at [672, 274] on div "Отримали спам? Повідомити про спам та заблокувати" at bounding box center [581, 270] width 202 height 36
click at [669, 271] on icon at bounding box center [668, 269] width 9 height 9
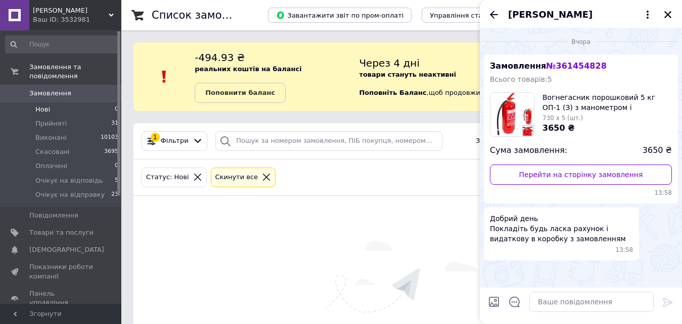
scroll to position [0, 0]
click at [491, 16] on icon "Назад" at bounding box center [494, 15] width 8 height 8
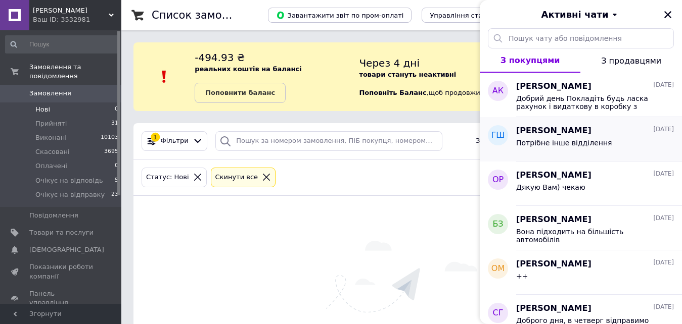
click at [584, 145] on span "Потрібне інше відділення" at bounding box center [564, 143] width 96 height 8
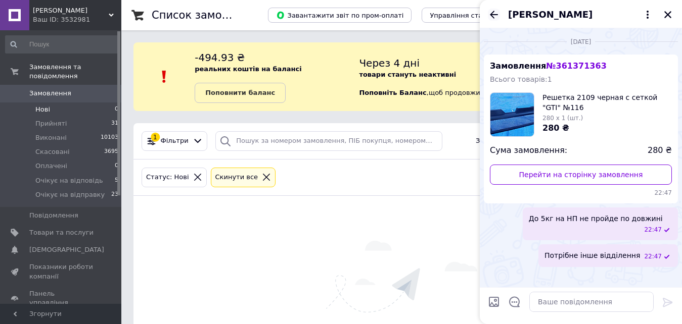
click at [493, 13] on icon "Назад" at bounding box center [494, 15] width 12 height 12
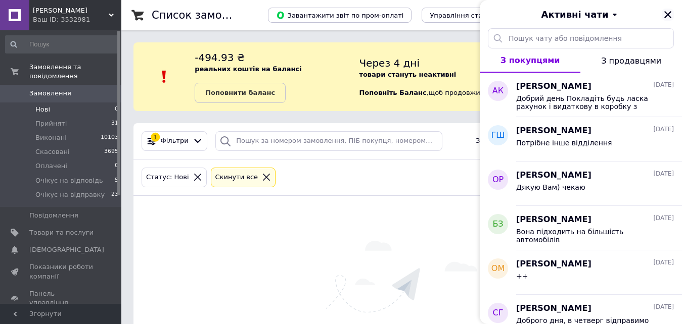
click at [668, 16] on icon "Закрити" at bounding box center [667, 14] width 9 height 9
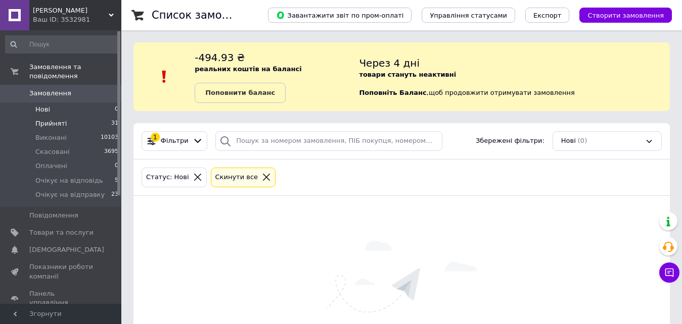
click at [53, 119] on span "Прийняті" at bounding box center [50, 123] width 31 height 9
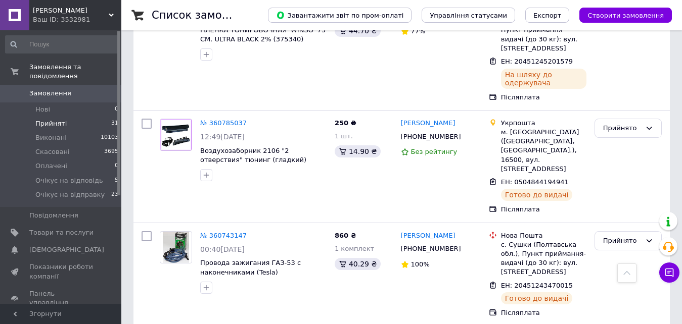
scroll to position [3079, 0]
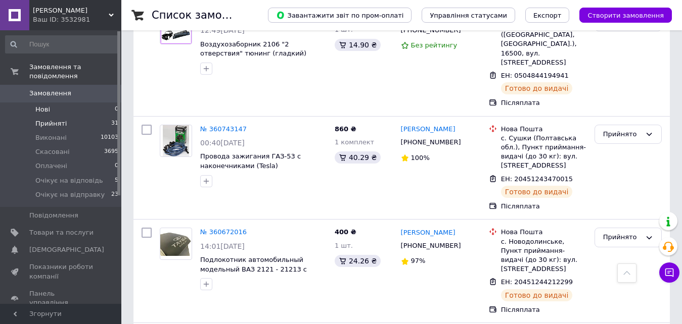
click at [50, 103] on li "Нові 0" at bounding box center [62, 110] width 124 height 14
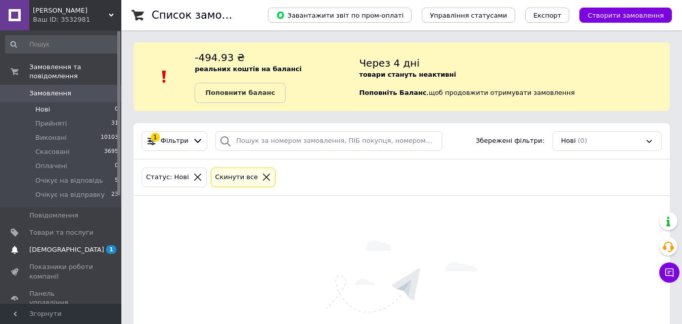
click at [66, 246] on span "[DEMOGRAPHIC_DATA]" at bounding box center [66, 250] width 75 height 9
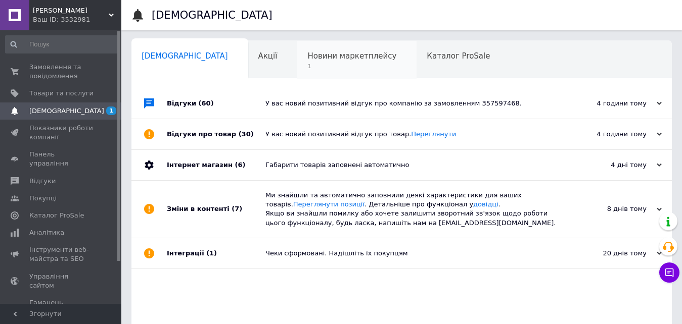
click at [307, 60] on span "Новини маркетплейсу" at bounding box center [351, 56] width 89 height 9
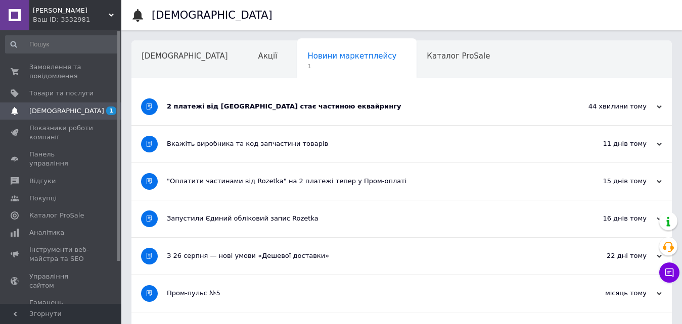
click at [257, 115] on div "2 платежі від [GEOGRAPHIC_DATA] стає частиною еквайрингу" at bounding box center [364, 106] width 394 height 37
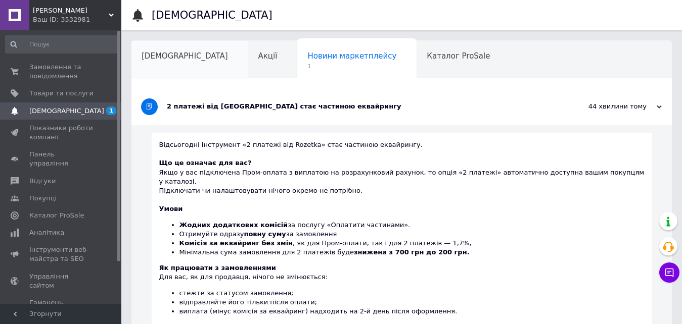
click at [178, 52] on span "[DEMOGRAPHIC_DATA]" at bounding box center [184, 56] width 86 height 9
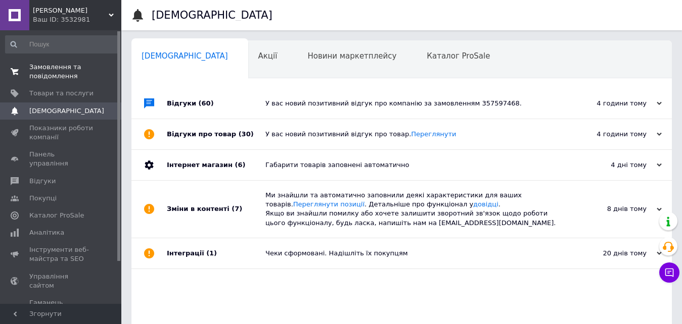
click at [41, 67] on span "Замовлення та повідомлення" at bounding box center [61, 72] width 64 height 18
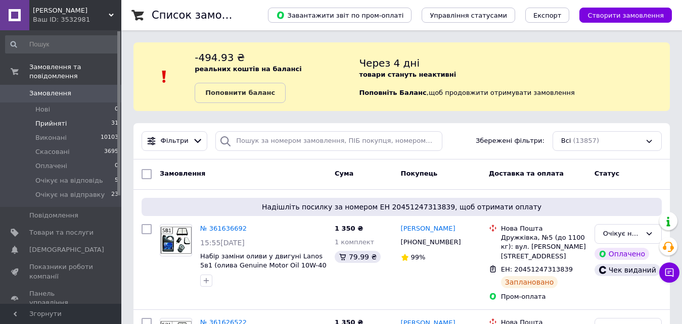
click at [55, 119] on span "Прийняті" at bounding box center [50, 123] width 31 height 9
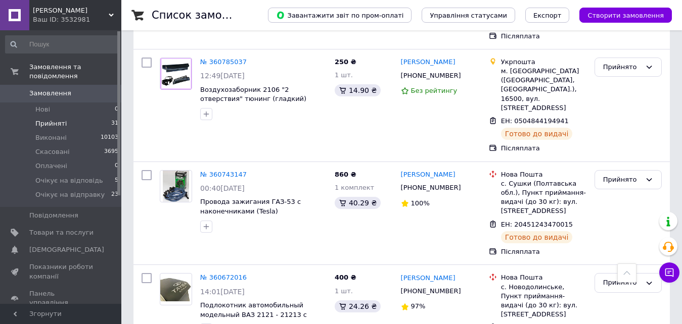
scroll to position [3079, 0]
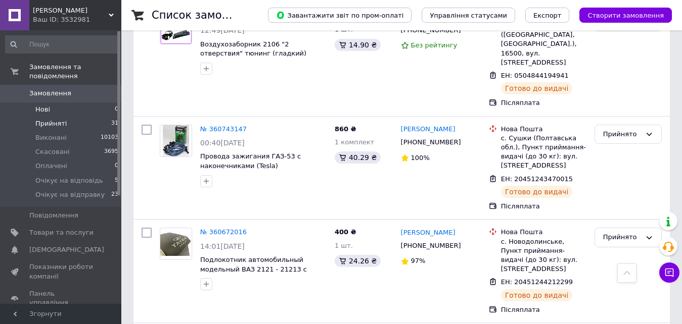
click at [40, 105] on span "Нові" at bounding box center [42, 109] width 15 height 9
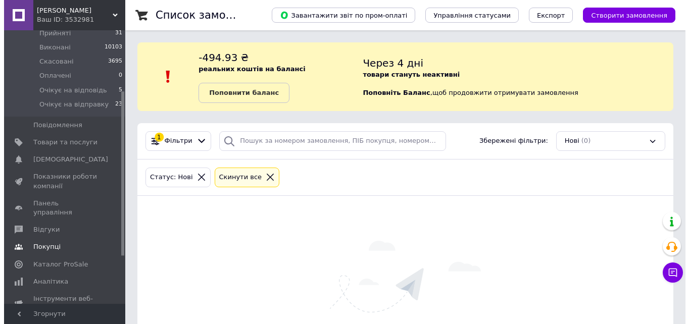
scroll to position [101, 0]
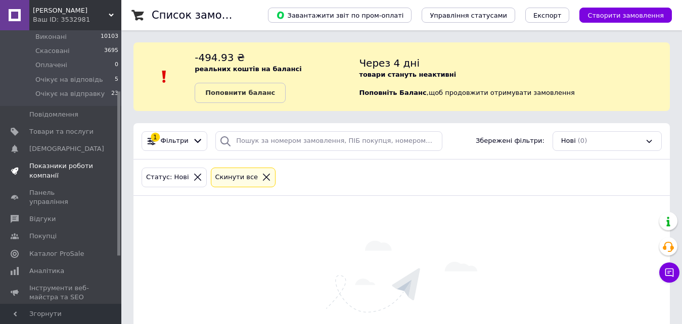
click at [51, 162] on span "Показники роботи компанії" at bounding box center [61, 171] width 64 height 18
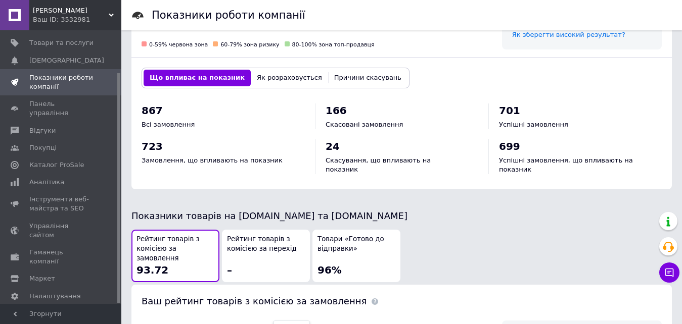
scroll to position [235, 0]
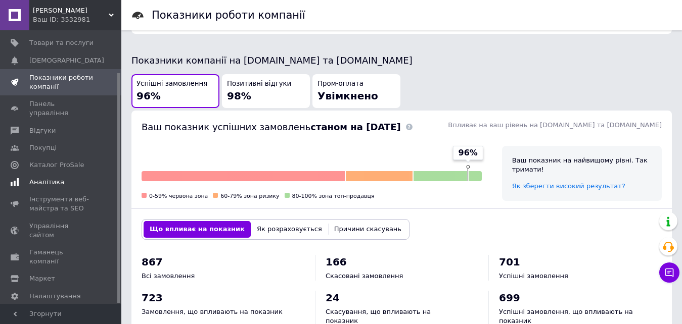
click at [41, 178] on span "Аналітика" at bounding box center [46, 182] width 35 height 9
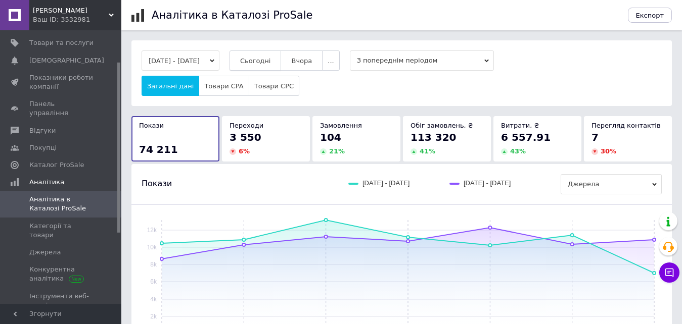
click at [258, 61] on span "Сьогодні" at bounding box center [255, 61] width 31 height 8
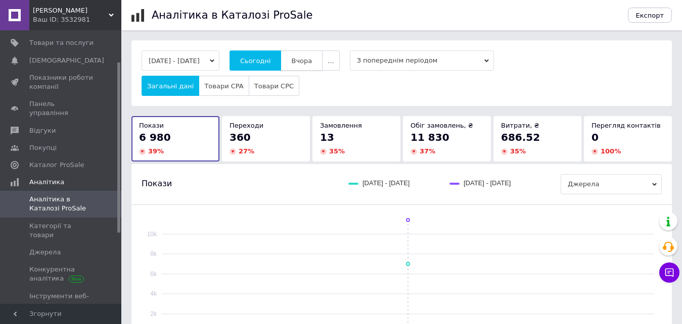
click at [312, 64] on span "Вчора" at bounding box center [301, 61] width 21 height 8
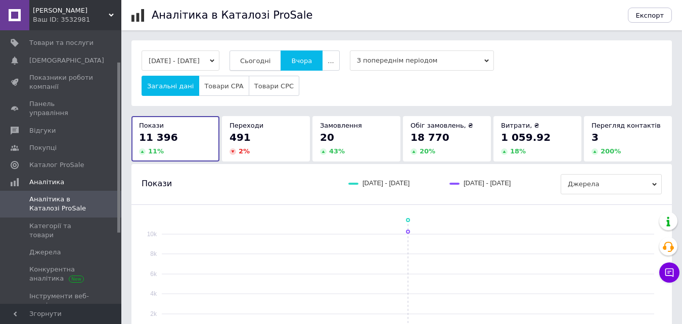
click at [271, 60] on span "Сьогодні" at bounding box center [255, 61] width 31 height 8
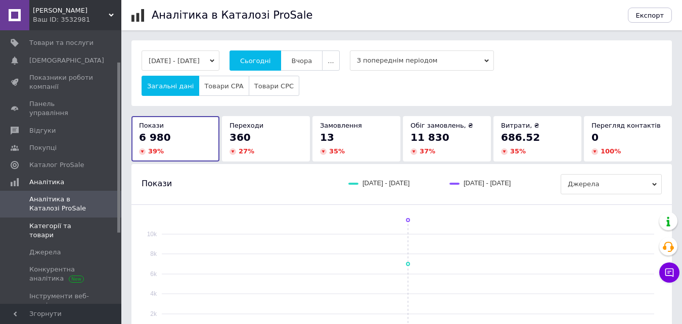
click at [49, 222] on span "Категорії та товари" at bounding box center [61, 231] width 64 height 18
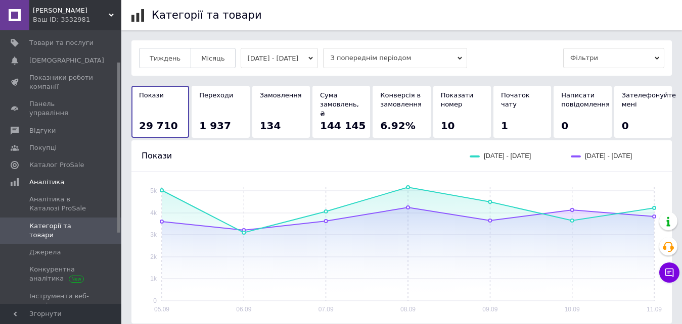
click at [273, 58] on button "[DATE] - [DATE]" at bounding box center [280, 58] width 78 height 20
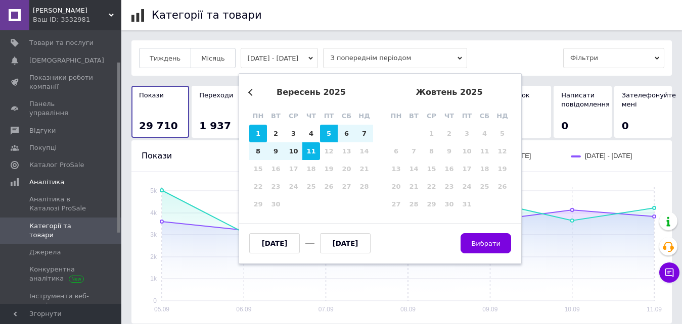
click at [256, 135] on div "1" at bounding box center [258, 134] width 18 height 18
type input "[DATE]"
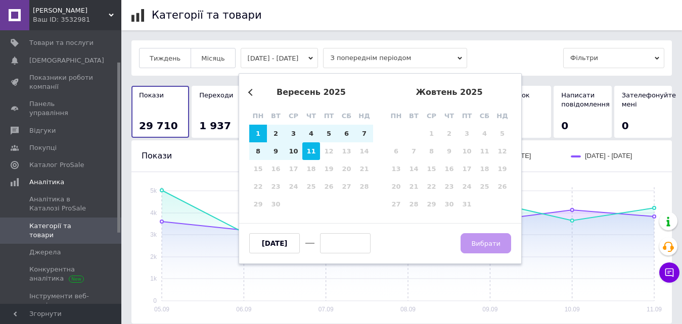
click at [311, 152] on div "11" at bounding box center [311, 151] width 18 height 18
type input "[DATE]"
click at [488, 239] on button "Вибрати" at bounding box center [485, 243] width 51 height 20
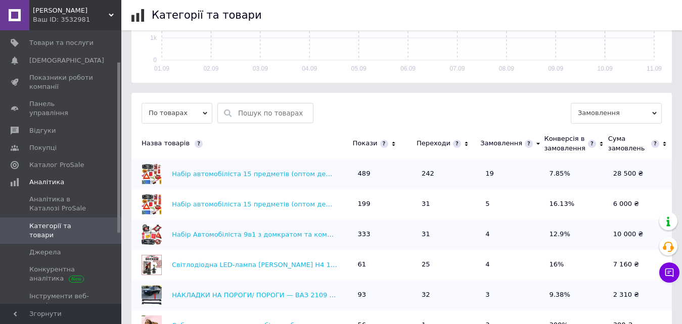
scroll to position [303, 0]
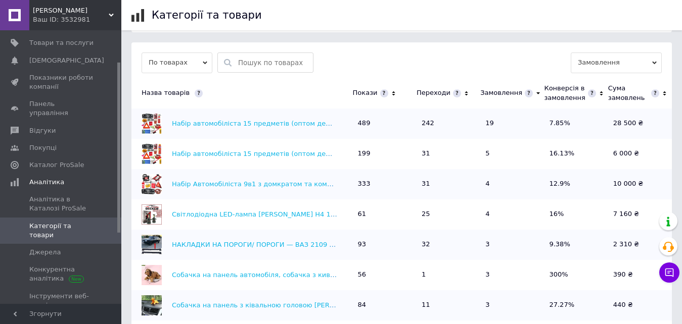
click at [390, 89] on icon at bounding box center [393, 93] width 7 height 9
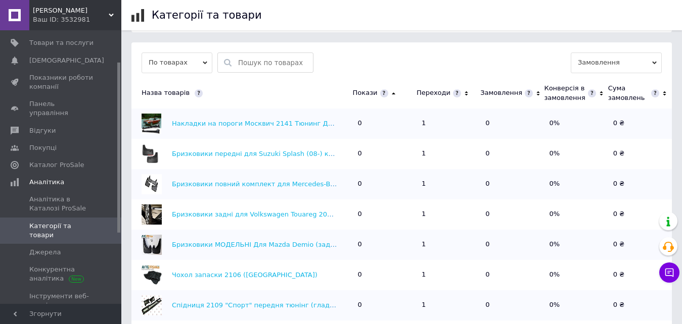
click at [390, 89] on icon at bounding box center [393, 93] width 7 height 9
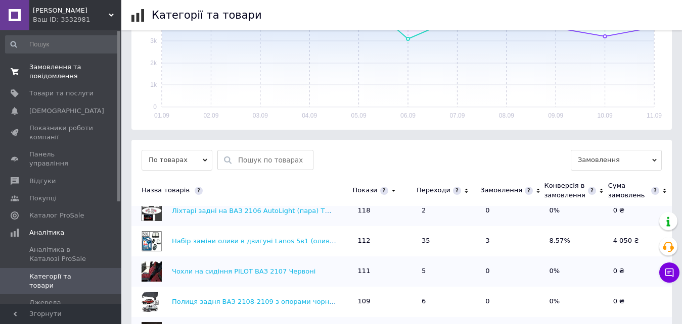
scroll to position [101, 0]
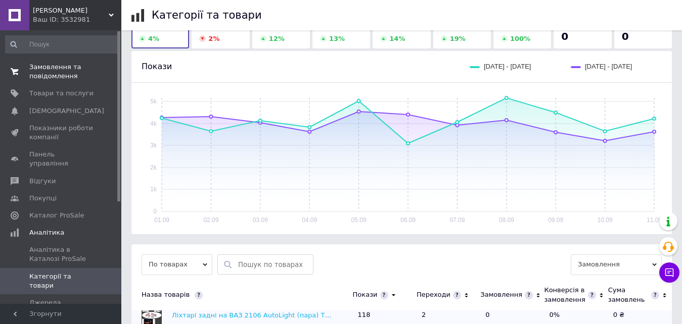
click at [53, 74] on span "Замовлення та повідомлення" at bounding box center [61, 72] width 64 height 18
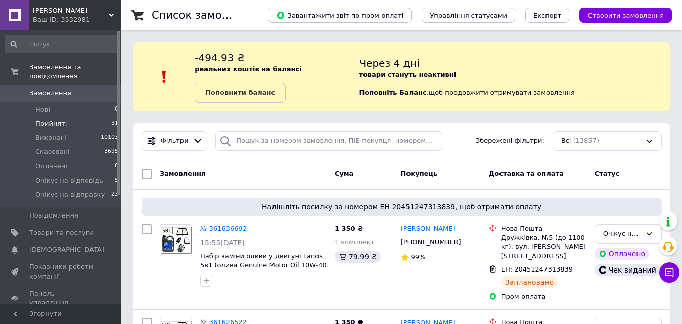
click at [52, 119] on span "Прийняті" at bounding box center [50, 123] width 31 height 9
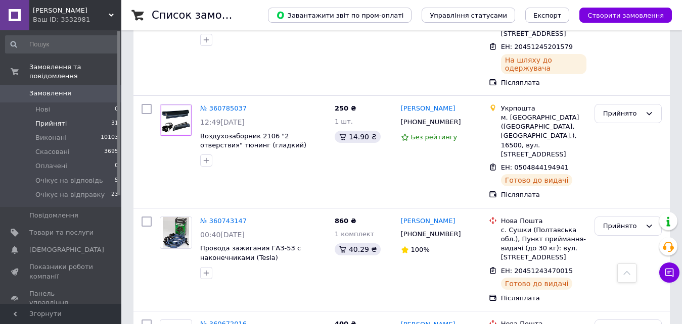
scroll to position [3079, 0]
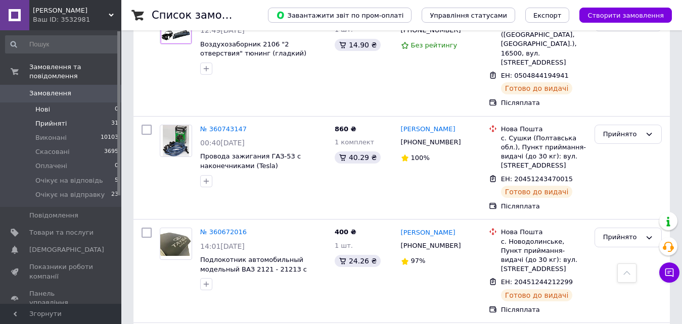
click at [39, 105] on span "Нові" at bounding box center [42, 109] width 15 height 9
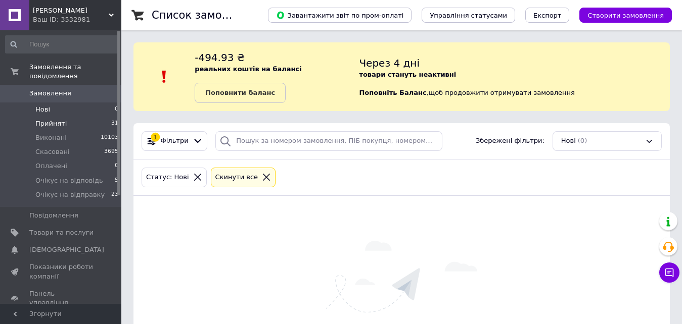
click at [57, 119] on span "Прийняті" at bounding box center [50, 123] width 31 height 9
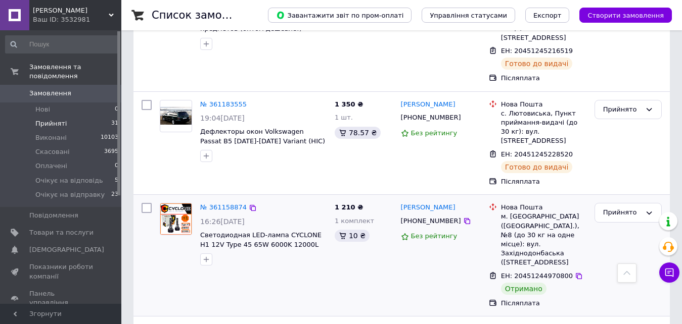
scroll to position [2072, 0]
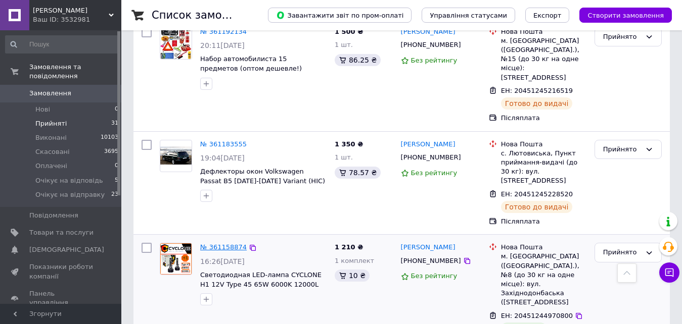
click at [220, 244] on link "№ 361158874" at bounding box center [223, 248] width 46 height 8
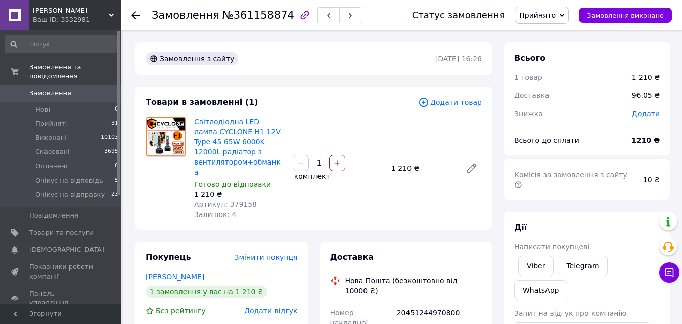
click at [555, 8] on span "Прийнято" at bounding box center [541, 15] width 54 height 17
click at [559, 30] on li "Виконано" at bounding box center [554, 35] width 79 height 15
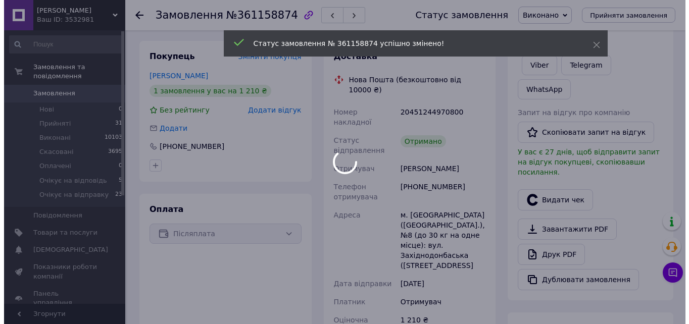
scroll to position [202, 0]
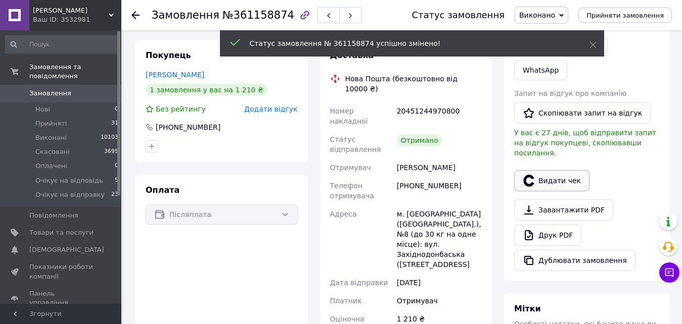
click at [532, 175] on icon "button" at bounding box center [528, 181] width 12 height 12
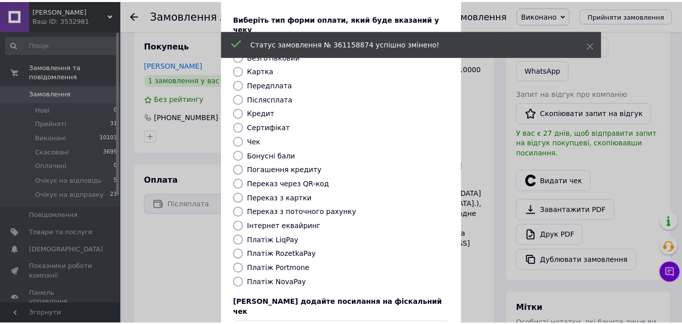
scroll to position [110, 0]
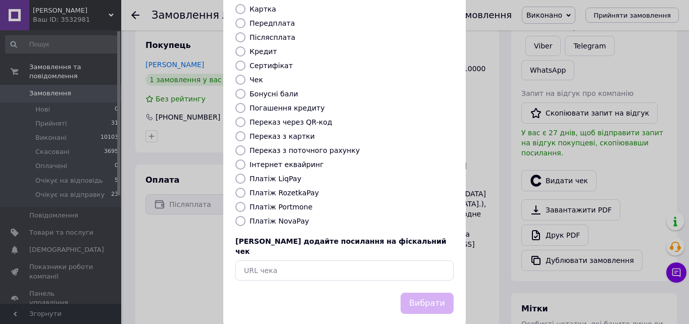
click at [238, 216] on input "Платіж NovaPay" at bounding box center [240, 221] width 10 height 10
radio input "true"
click at [429, 293] on button "Вибрати" at bounding box center [427, 304] width 53 height 22
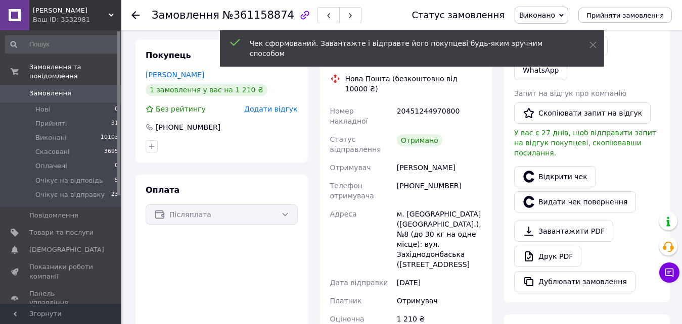
scroll to position [253, 0]
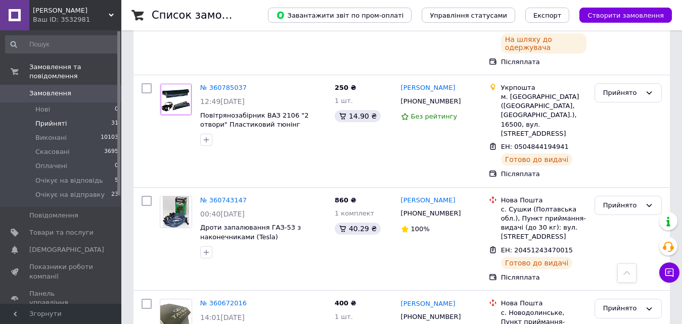
scroll to position [3079, 0]
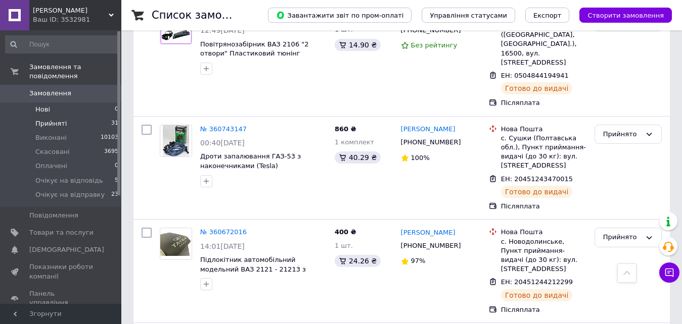
click at [40, 105] on span "Нові" at bounding box center [42, 109] width 15 height 9
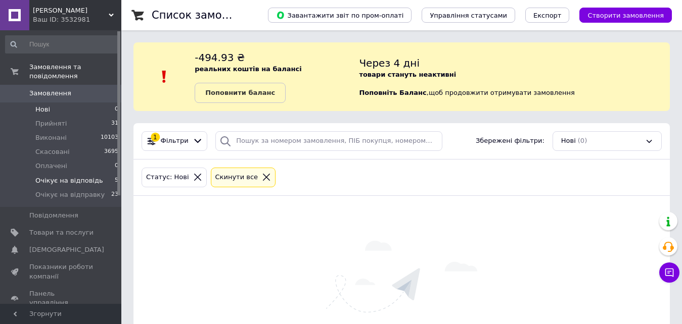
click at [73, 174] on li "Очікує на відповідь 5" at bounding box center [62, 181] width 124 height 14
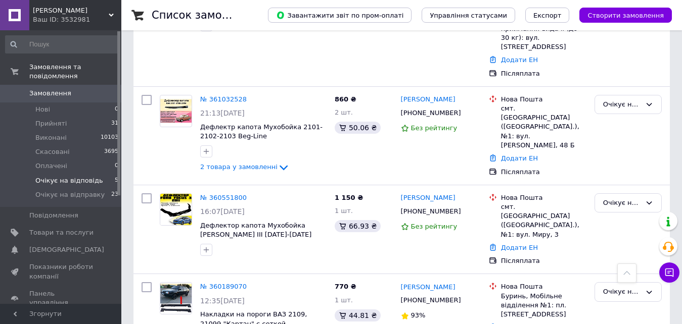
scroll to position [379, 0]
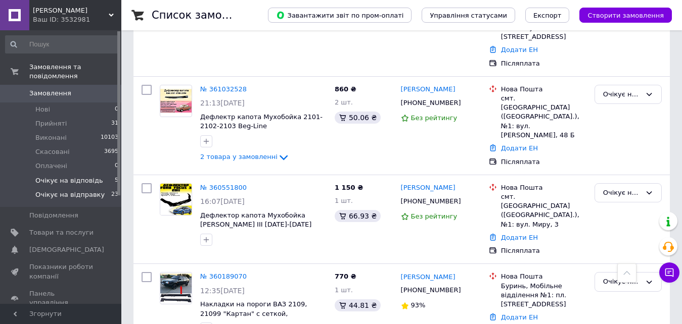
click at [75, 191] on span "Очікує на відправку" at bounding box center [69, 195] width 69 height 9
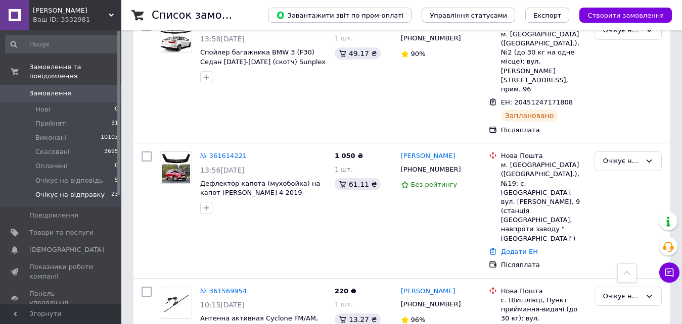
scroll to position [505, 0]
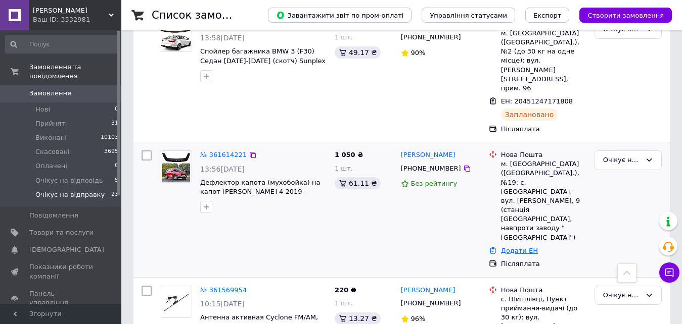
click at [512, 247] on link "Додати ЕН" at bounding box center [519, 251] width 37 height 8
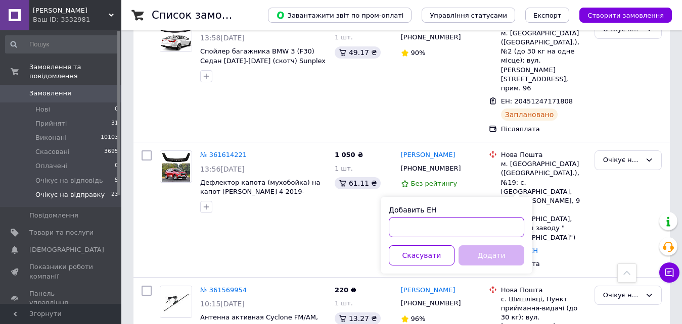
click at [417, 230] on input "Добавить ЕН" at bounding box center [456, 227] width 135 height 20
paste input "20451247207679"
type input "20451247207679"
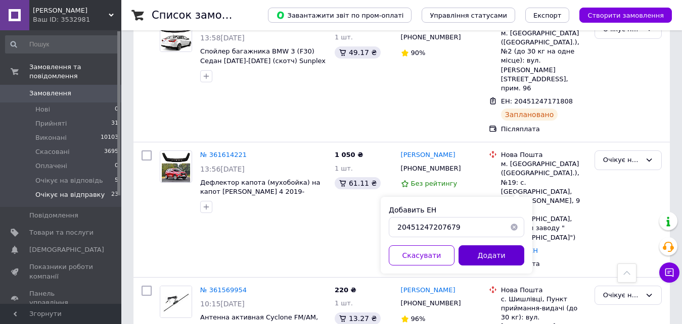
click at [488, 259] on button "Додати" at bounding box center [491, 256] width 66 height 20
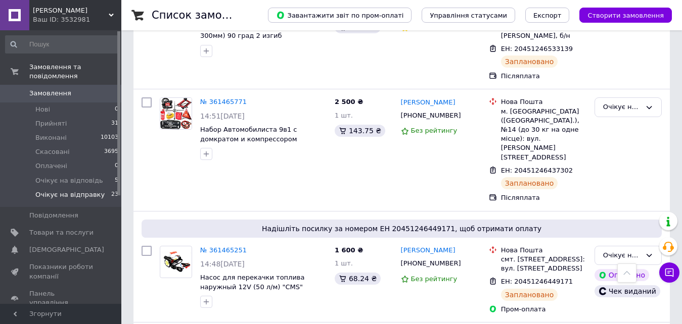
scroll to position [2286, 0]
click at [40, 105] on span "Нові" at bounding box center [42, 109] width 15 height 9
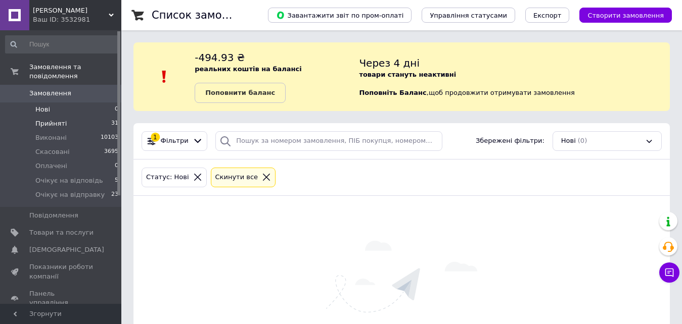
click at [50, 119] on span "Прийняті" at bounding box center [50, 123] width 31 height 9
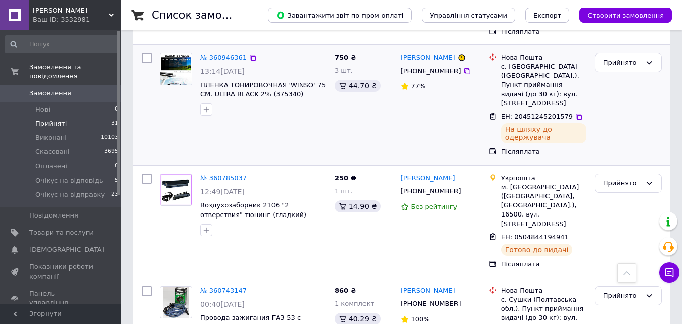
scroll to position [2941, 0]
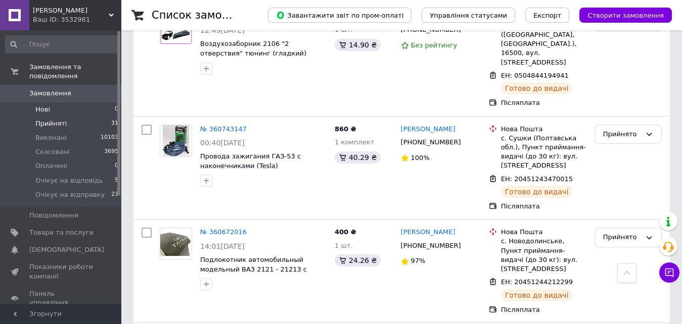
click at [45, 105] on span "Нові" at bounding box center [42, 109] width 15 height 9
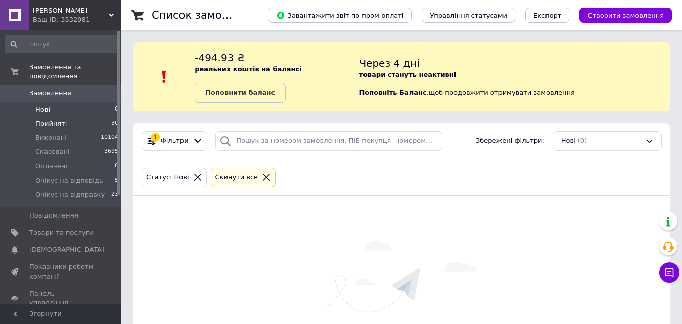
click at [54, 119] on span "Прийняті" at bounding box center [50, 123] width 31 height 9
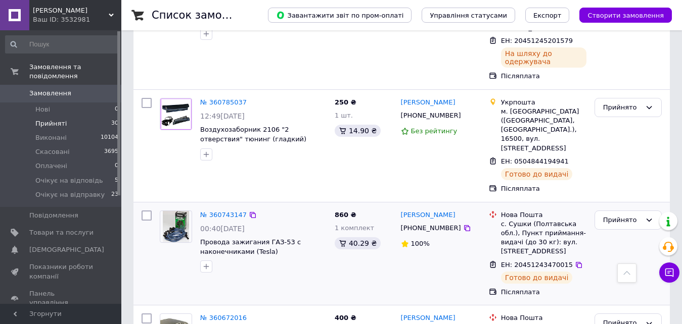
scroll to position [2941, 0]
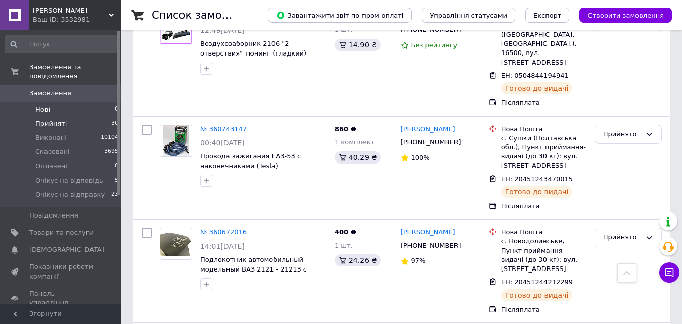
click at [48, 105] on span "Нові" at bounding box center [42, 109] width 15 height 9
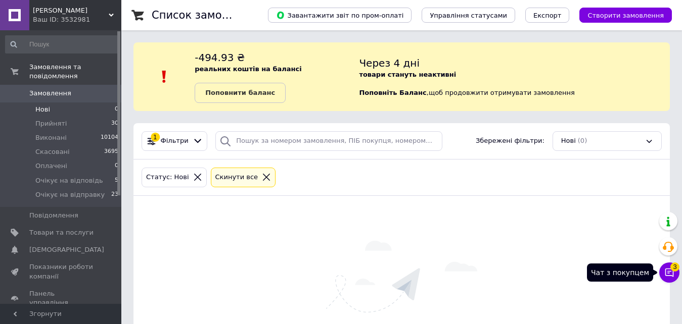
click at [674, 274] on icon at bounding box center [669, 273] width 10 height 10
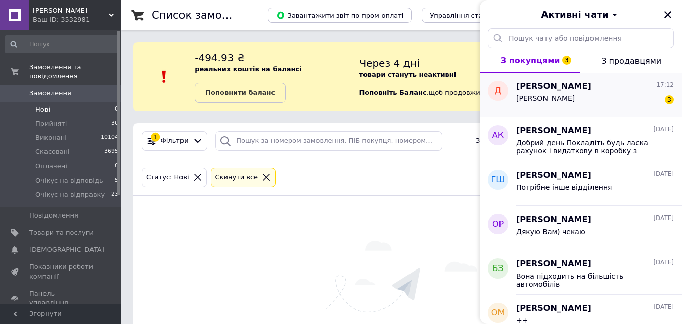
click at [544, 94] on div "Яка ціна 3" at bounding box center [595, 100] width 158 height 16
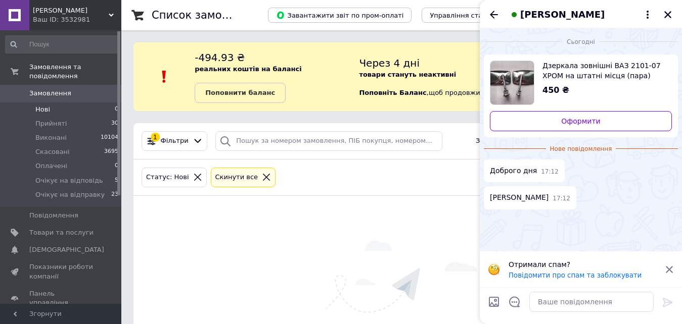
click at [670, 266] on icon at bounding box center [668, 269] width 9 height 9
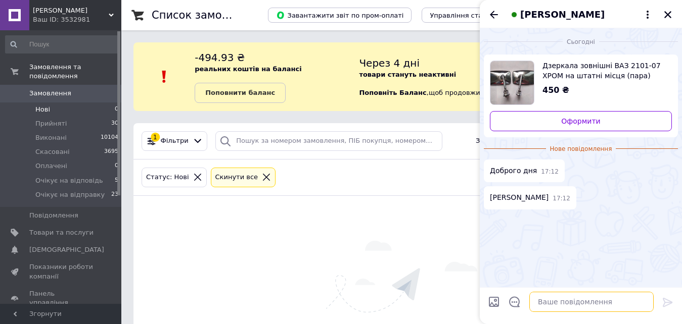
click at [568, 307] on textarea at bounding box center [591, 302] width 124 height 20
type textarea "4"
type textarea "Доброго дня, 450 грн пара"
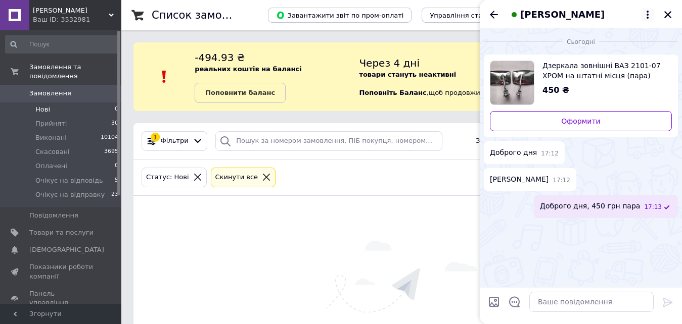
click at [644, 16] on icon at bounding box center [647, 15] width 12 height 12
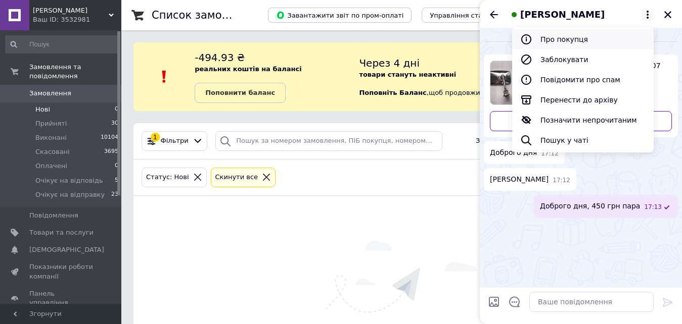
click at [589, 41] on button "Про покупця" at bounding box center [582, 39] width 141 height 20
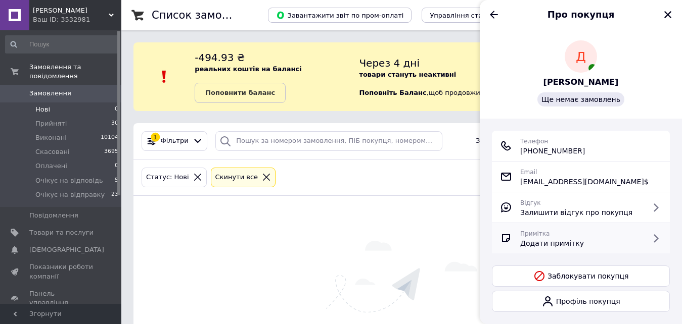
scroll to position [49, 0]
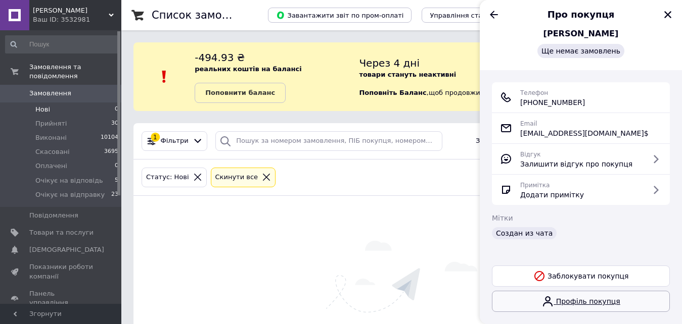
click at [579, 300] on link "Профіль покупця" at bounding box center [581, 301] width 178 height 21
click at [667, 13] on icon "Закрити" at bounding box center [667, 14] width 7 height 7
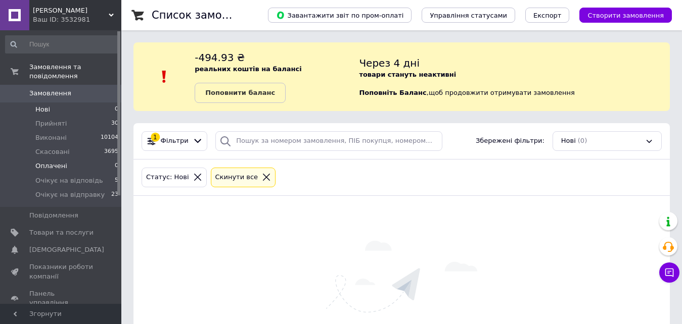
click at [53, 162] on span "Оплачені" at bounding box center [51, 166] width 32 height 9
click at [55, 103] on li "Нові 0" at bounding box center [62, 110] width 124 height 14
click at [667, 272] on icon at bounding box center [669, 273] width 9 height 9
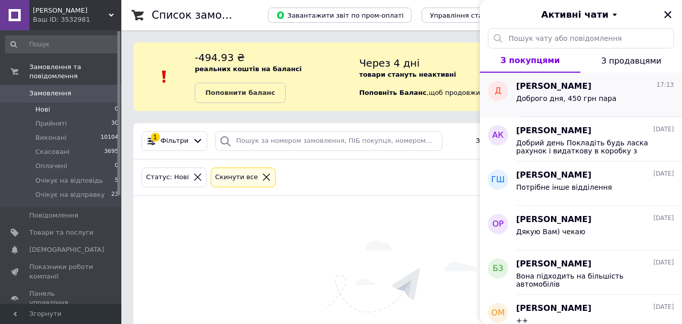
click at [521, 100] on span "Доброго дня, 450 грн пара" at bounding box center [566, 98] width 100 height 8
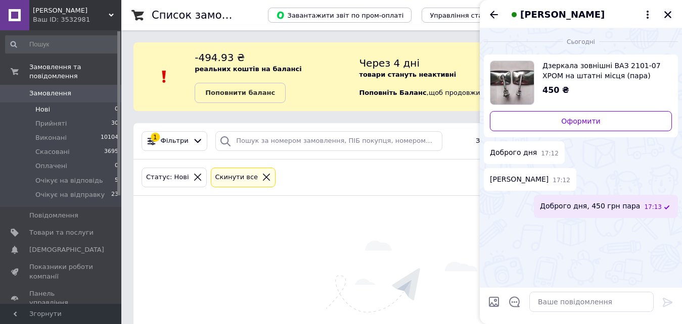
click at [669, 16] on icon "Закрити" at bounding box center [667, 14] width 7 height 7
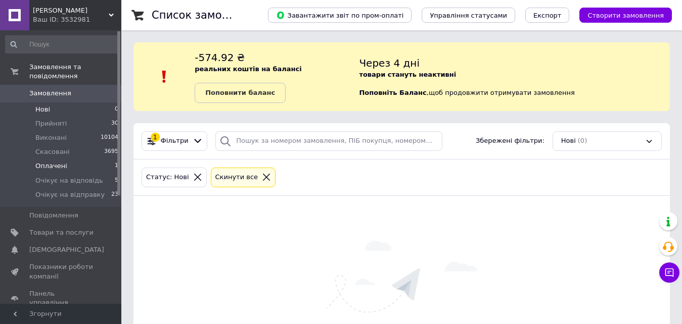
click at [48, 162] on span "Оплачені" at bounding box center [51, 166] width 32 height 9
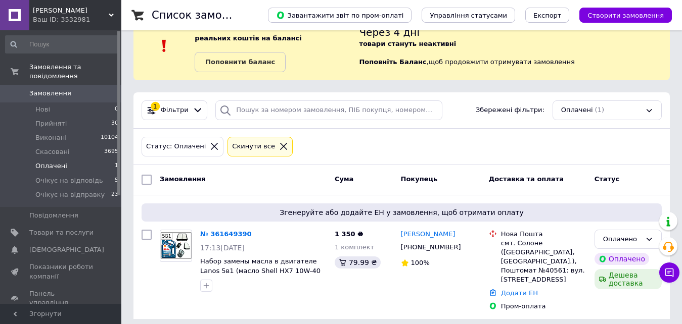
scroll to position [47, 0]
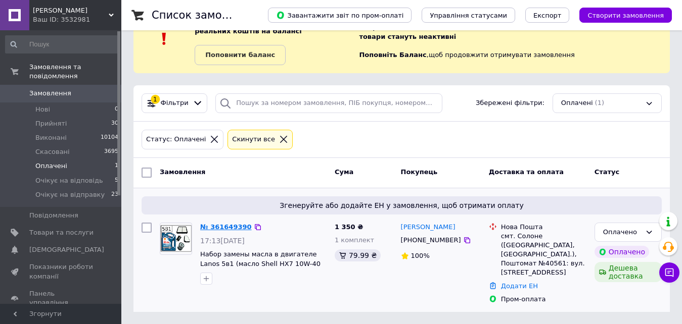
click at [220, 223] on link "№ 361649390" at bounding box center [226, 227] width 52 height 8
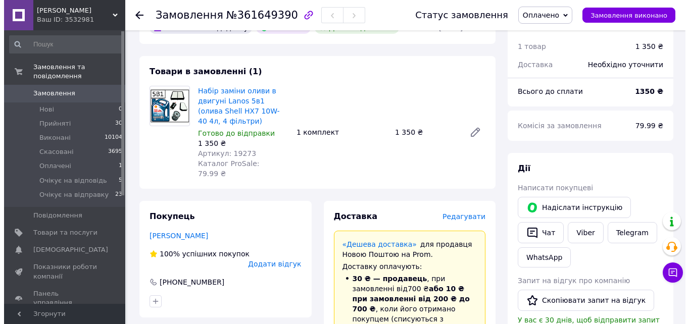
scroll to position [51, 0]
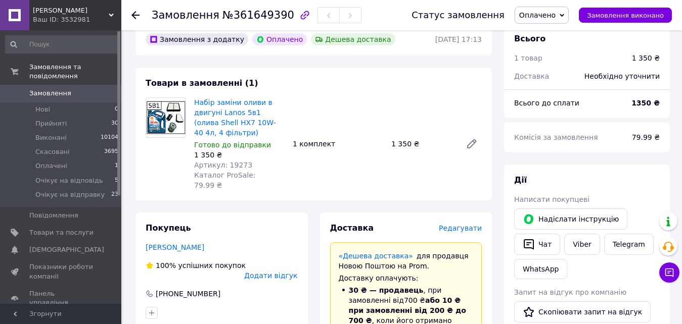
click at [463, 224] on span "Редагувати" at bounding box center [460, 228] width 43 height 8
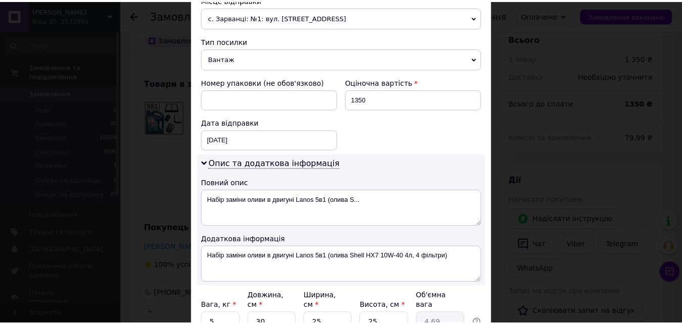
scroll to position [455, 0]
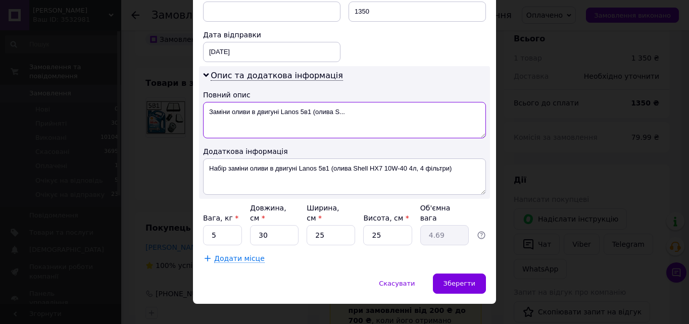
click at [228, 110] on textarea "Заміни оливи в двигуні Lanos 5в1 (олива S..." at bounding box center [344, 120] width 283 height 36
click at [311, 121] on textarea "Заміна оливи Lanos 5в1 ." at bounding box center [344, 120] width 283 height 36
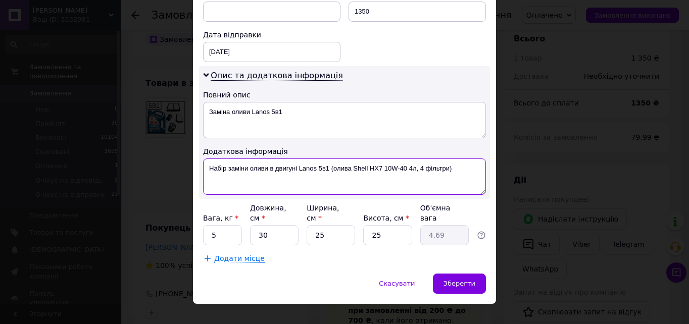
drag, startPoint x: 351, startPoint y: 165, endPoint x: 366, endPoint y: 163, distance: 14.8
click at [366, 163] on textarea "Набір заміни оливи в двигуні Lanos 5в1 (олива Shell HX7 10W-40 4л, 4 фільтри)" at bounding box center [344, 177] width 283 height 36
click at [351, 165] on textarea "Набір заміни оливи в двигуні Lanos 5в1 (олива Shell HX7 10W-40 4л, 4 фільтри)" at bounding box center [344, 177] width 283 height 36
drag, startPoint x: 352, startPoint y: 165, endPoint x: 407, endPoint y: 163, distance: 55.6
click at [413, 162] on textarea "Набір заміни оливи в двигуні Lanos 5в1 (олива Shell HX7 10W-40 4л, 4 фільтри)" at bounding box center [344, 177] width 283 height 36
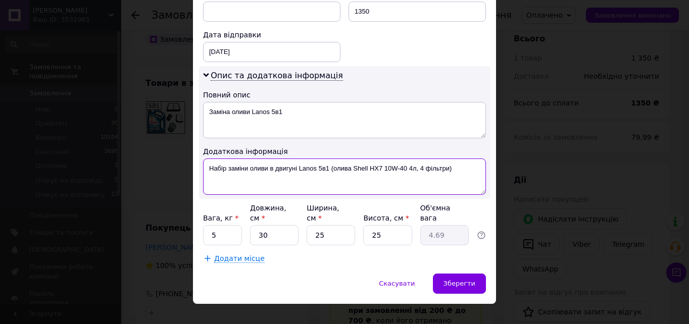
drag, startPoint x: 414, startPoint y: 166, endPoint x: 352, endPoint y: 166, distance: 61.6
click at [352, 166] on textarea "Набір заміни оливи в двигуні Lanos 5в1 (олива Shell HX7 10W-40 4л, 4 фільтри)" at bounding box center [344, 177] width 283 height 36
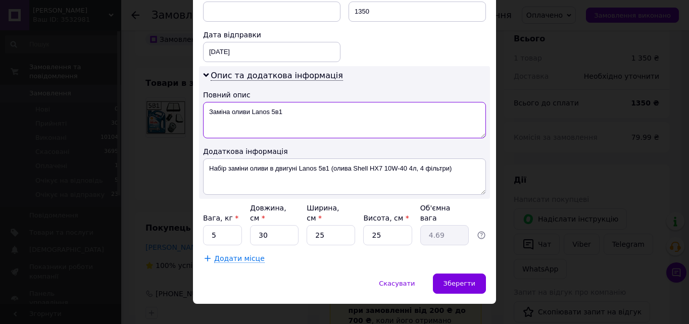
click at [309, 117] on textarea "Заміна оливи Lanos 5в1" at bounding box center [344, 120] width 283 height 36
paste textarea "Shell HX7 10W-40 4л"
click at [315, 110] on textarea "Заміна оливи Lanos 5в1 Shell HX7 10W-40 4л" at bounding box center [344, 120] width 283 height 36
click at [352, 113] on textarea "Заміна оливи Lanos 5в1 Shell 10W-40 4л" at bounding box center [344, 120] width 283 height 36
click at [330, 109] on textarea "Заміна оливи Lanos 5в1 Shell 10W-40 4л+ 4 фільтра" at bounding box center [344, 120] width 283 height 36
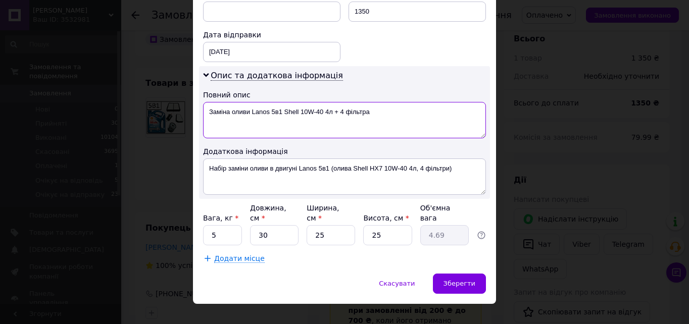
drag, startPoint x: 207, startPoint y: 110, endPoint x: 358, endPoint y: 112, distance: 151.1
click at [371, 112] on textarea "Заміна оливи Lanos 5в1 Shell 10W-40 4л + 4 фільтра" at bounding box center [344, 120] width 283 height 36
click at [378, 114] on textarea "Заміна оливи Lanos 5в1 Shell 10W-40 4л + 4 фільтра" at bounding box center [344, 120] width 283 height 36
type textarea "Заміна оливи Lanos 5в1 Shell 10W-40 4л + 4 фільтра"
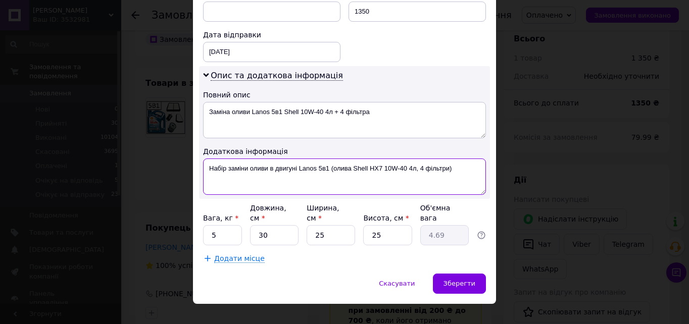
drag, startPoint x: 209, startPoint y: 167, endPoint x: 451, endPoint y: 164, distance: 242.1
click at [451, 164] on textarea "Набір заміни оливи в двигуні Lanos 5в1 (олива Shell HX7 10W-40 4л, 4 фільтри)" at bounding box center [344, 177] width 283 height 36
paste textarea "аміна оливи Lanos 5в1 Shell 10W-40 4л + 4 фільтра"
type textarea "Заміна оливи Lanos 5в1 Shell 10W-40 4л + 4 фільтра"
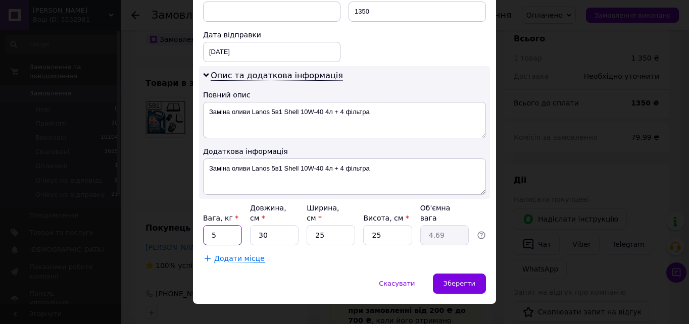
click at [234, 225] on input "5" at bounding box center [222, 235] width 39 height 20
type input "4"
type input "3"
type input "0.47"
click at [273, 225] on input "3" at bounding box center [274, 235] width 49 height 20
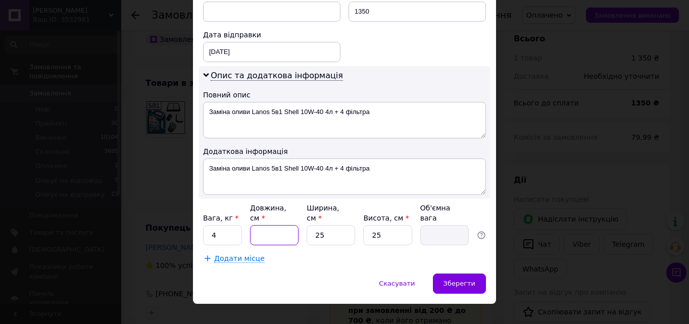
type input "4"
type input "0.63"
type input "40"
type input "6.25"
type input "40"
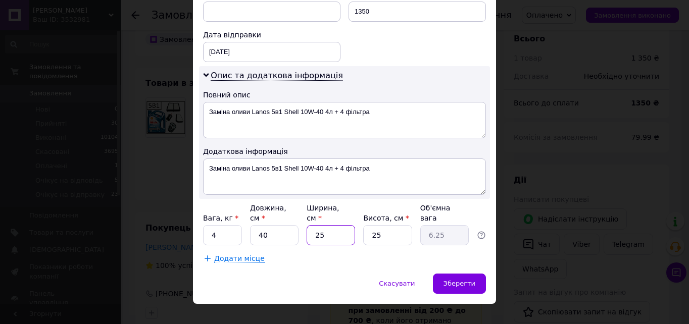
type input "2"
type input "0.5"
click at [324, 225] on input "2" at bounding box center [331, 235] width 49 height 20
type input "20"
type input "5"
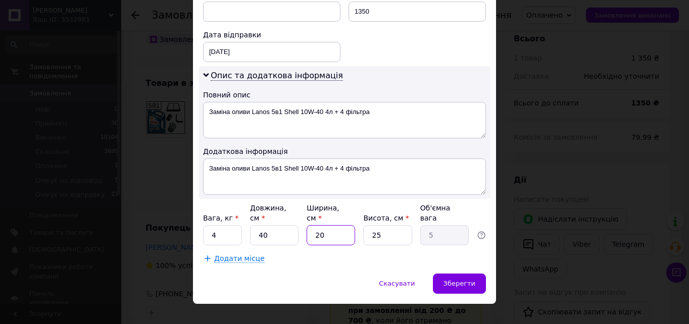
type input "20"
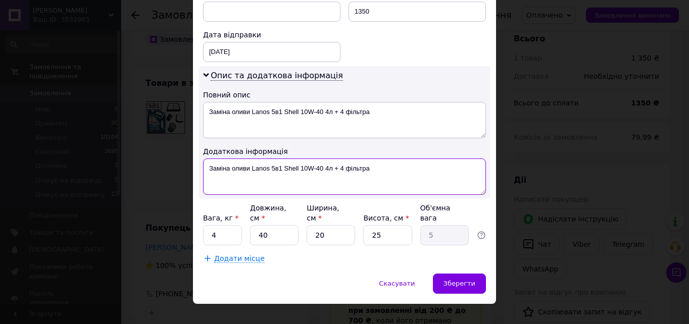
drag, startPoint x: 208, startPoint y: 168, endPoint x: 366, endPoint y: 168, distance: 157.7
click at [370, 168] on textarea "Заміна оливи Lanos 5в1 Shell 10W-40 4л + 4 фільтра" at bounding box center [344, 177] width 283 height 36
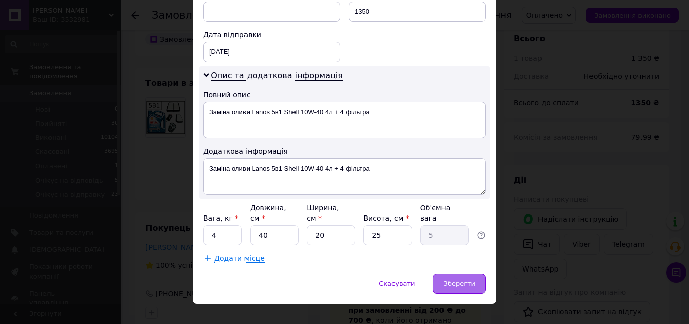
click at [471, 274] on div "Зберегти" at bounding box center [459, 284] width 53 height 20
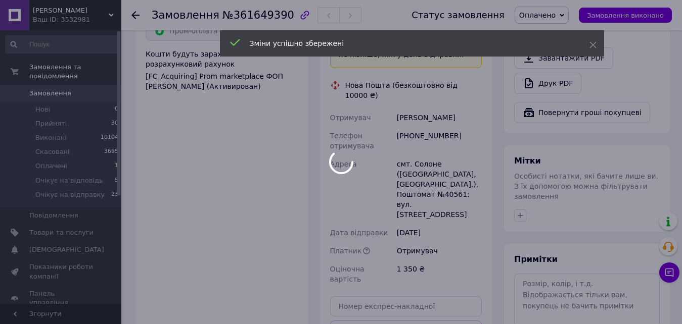
scroll to position [420, 0]
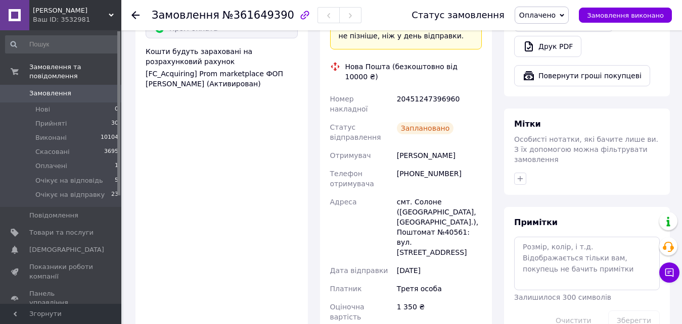
drag, startPoint x: 551, startPoint y: 10, endPoint x: 555, endPoint y: 40, distance: 30.6
click at [549, 12] on span "Оплачено" at bounding box center [537, 15] width 36 height 8
click at [570, 92] on li "Очікує на відправку" at bounding box center [554, 95] width 79 height 15
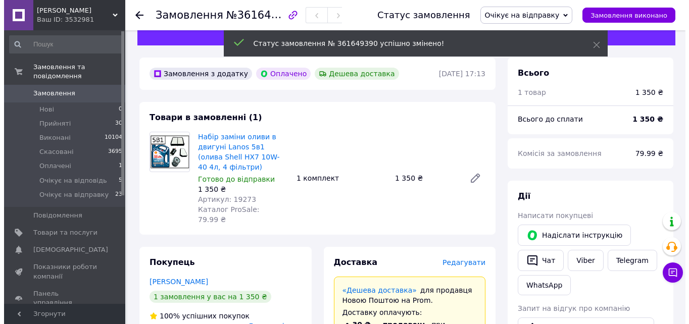
scroll to position [168, 0]
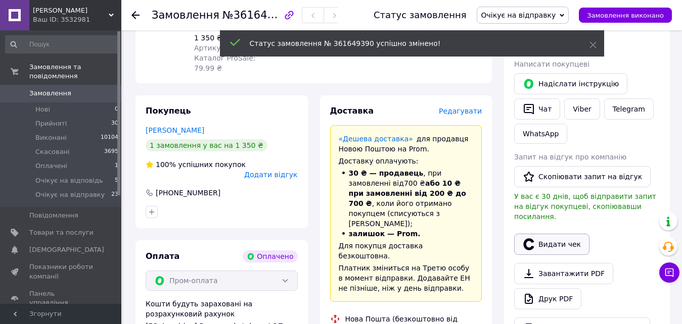
click at [537, 234] on button "Видати чек" at bounding box center [551, 244] width 75 height 21
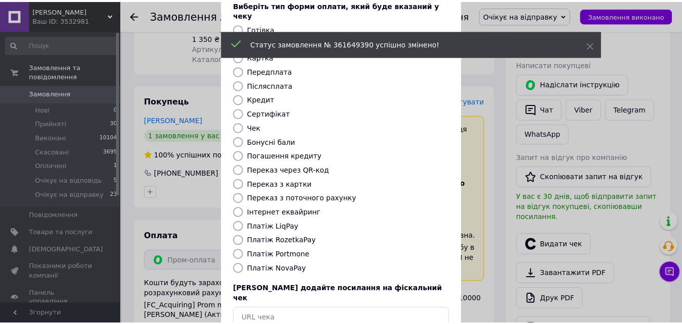
scroll to position [110, 0]
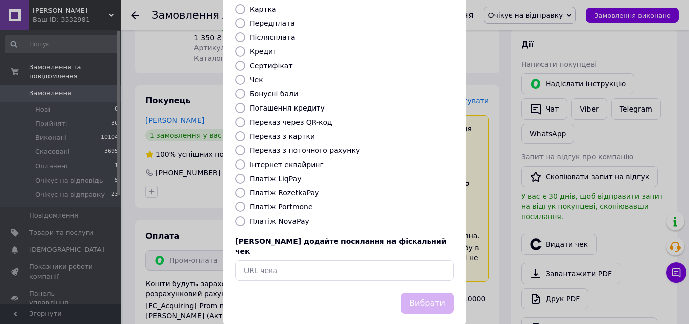
click at [239, 188] on input "Платіж RozetkaPay" at bounding box center [240, 193] width 10 height 10
radio input "true"
click at [426, 293] on button "Вибрати" at bounding box center [427, 304] width 53 height 22
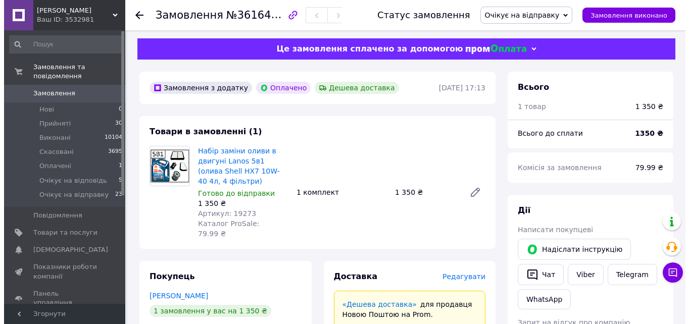
scroll to position [0, 0]
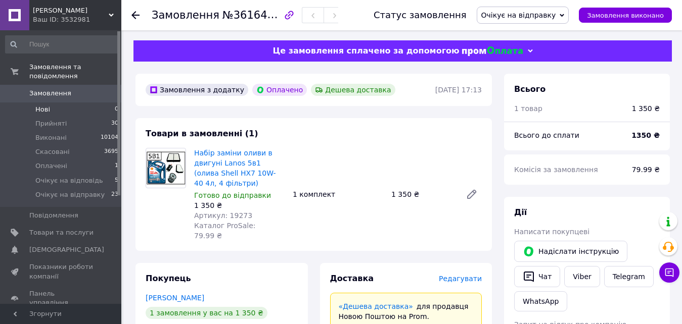
click at [45, 105] on span "Нові" at bounding box center [42, 109] width 15 height 9
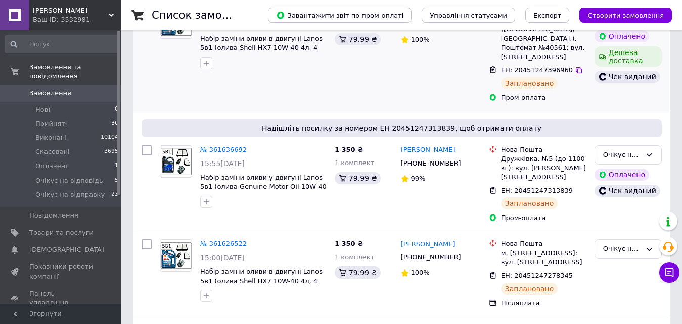
scroll to position [101, 0]
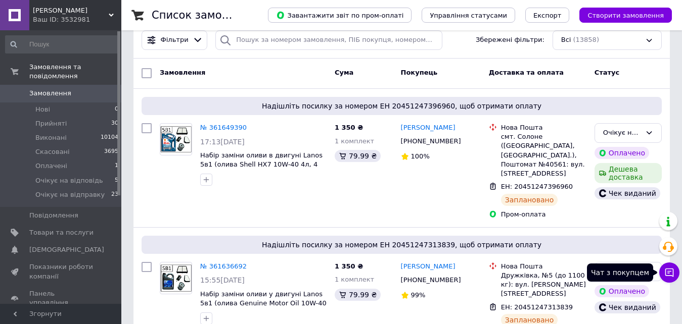
click at [669, 273] on icon at bounding box center [669, 273] width 9 height 9
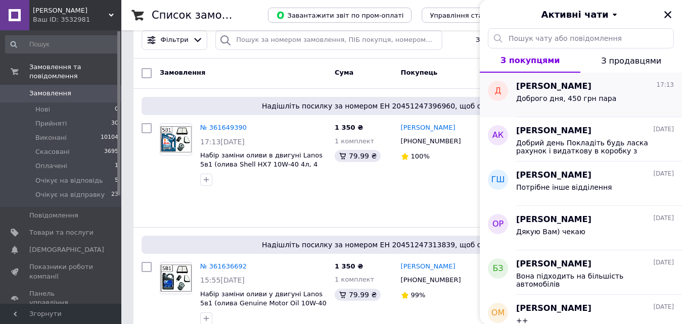
click at [631, 100] on div "Доброго дня, 450 грн пара" at bounding box center [595, 100] width 158 height 16
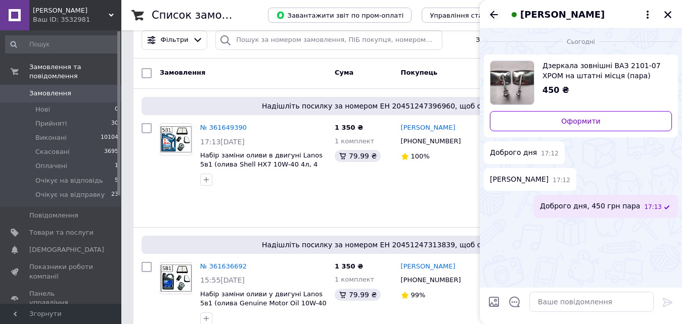
click at [497, 14] on icon "Назад" at bounding box center [494, 15] width 12 height 12
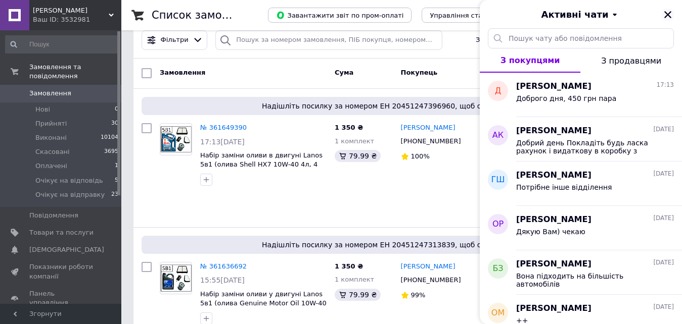
click at [669, 15] on icon "Закрити" at bounding box center [667, 14] width 9 height 9
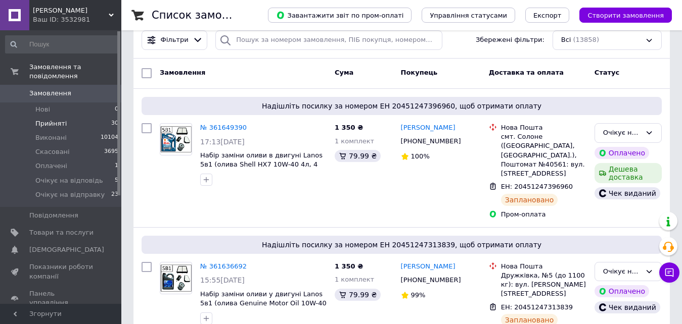
click at [44, 119] on span "Прийняті" at bounding box center [50, 123] width 31 height 9
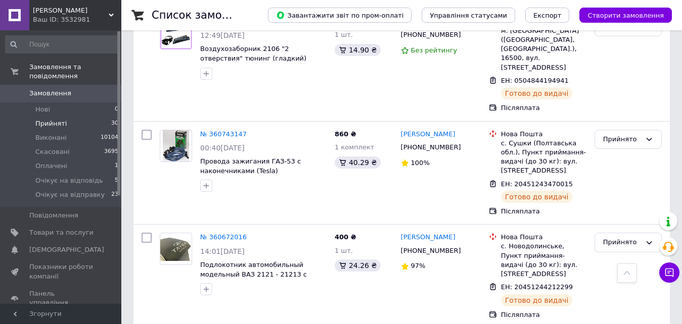
scroll to position [2941, 0]
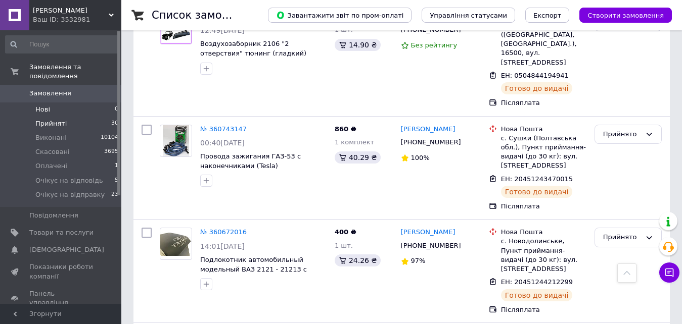
click at [46, 105] on span "Нові" at bounding box center [42, 109] width 15 height 9
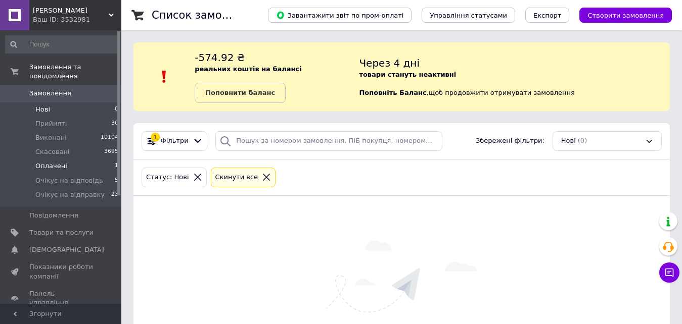
click at [56, 162] on span "Оплачені" at bounding box center [51, 166] width 32 height 9
click at [62, 103] on li "Нові 0" at bounding box center [62, 110] width 124 height 14
click at [68, 191] on span "Очікує на відправку" at bounding box center [69, 195] width 69 height 9
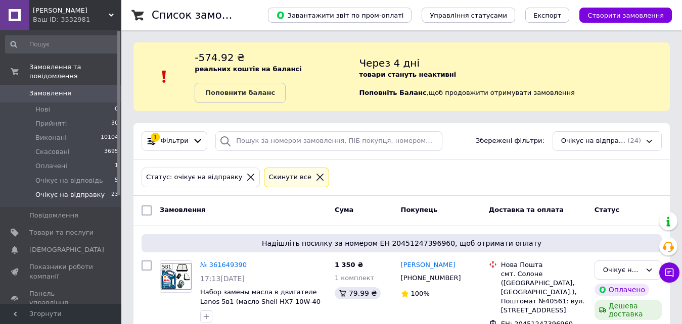
scroll to position [152, 0]
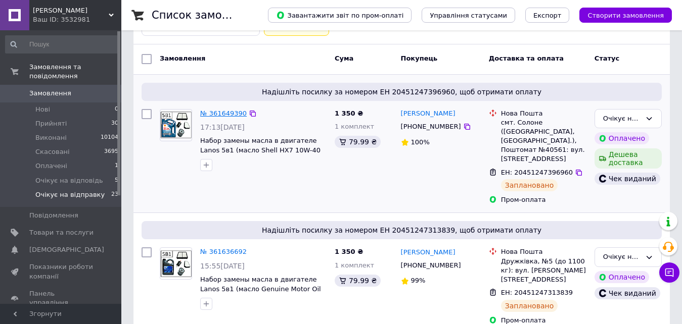
click at [221, 115] on link "№ 361649390" at bounding box center [223, 114] width 46 height 8
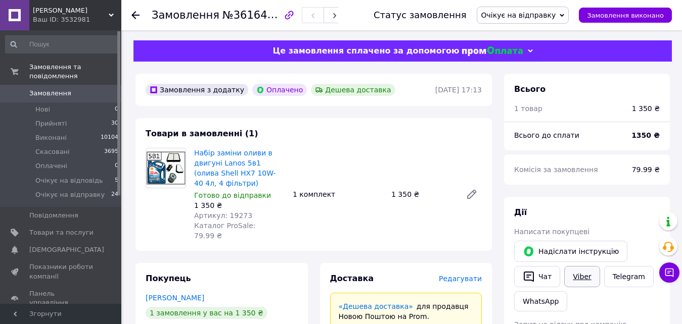
click at [574, 271] on link "Viber" at bounding box center [581, 276] width 35 height 21
click at [38, 105] on span "Нові" at bounding box center [42, 109] width 15 height 9
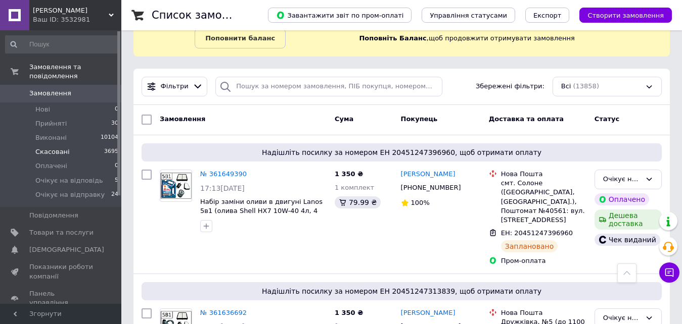
scroll to position [51, 0]
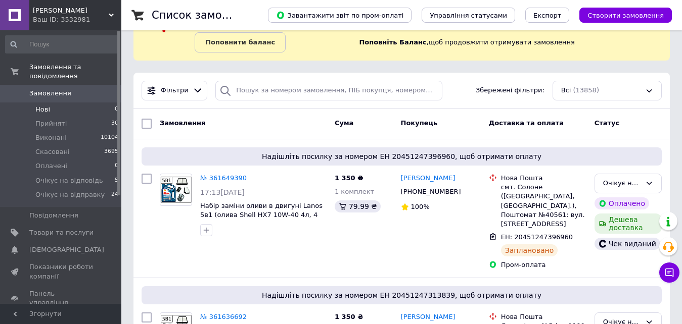
click at [43, 105] on span "Нові" at bounding box center [42, 109] width 15 height 9
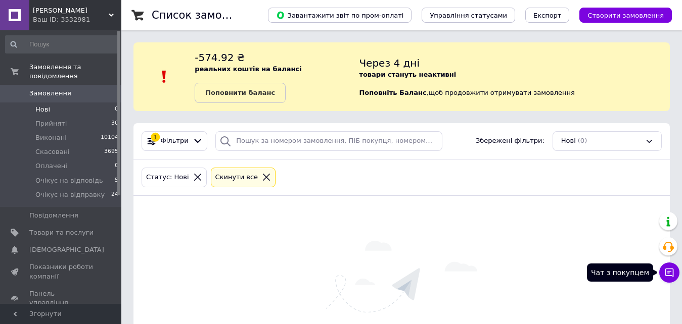
click at [674, 273] on icon at bounding box center [669, 273] width 10 height 10
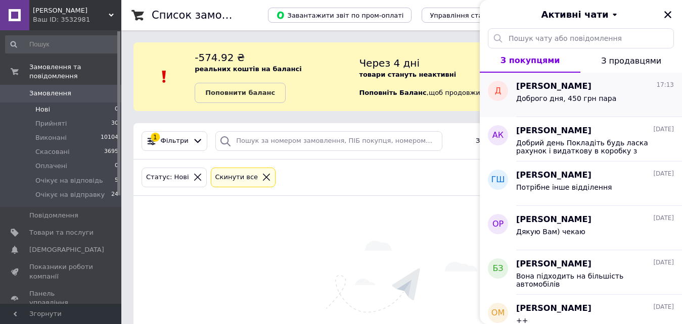
click at [575, 88] on div "[PERSON_NAME] 17:13" at bounding box center [595, 87] width 158 height 12
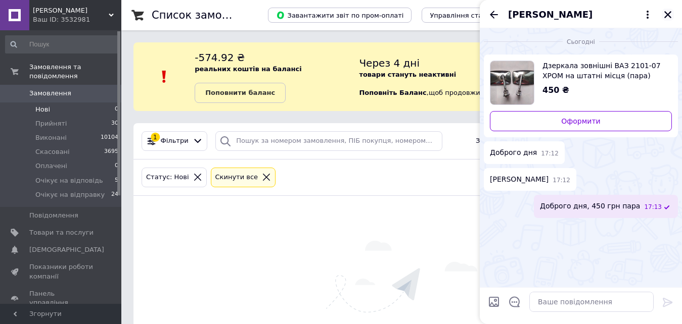
click at [666, 10] on icon "Закрити" at bounding box center [667, 14] width 9 height 9
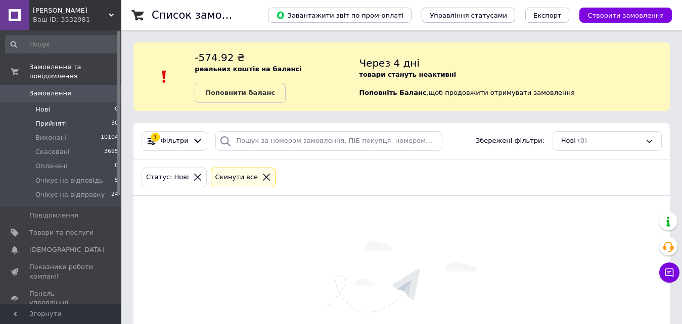
click at [52, 119] on span "Прийняті" at bounding box center [50, 123] width 31 height 9
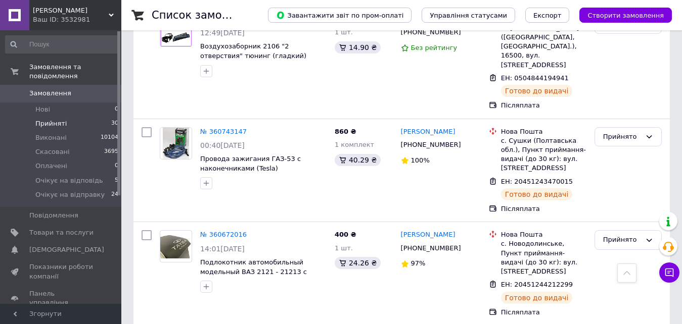
scroll to position [2941, 0]
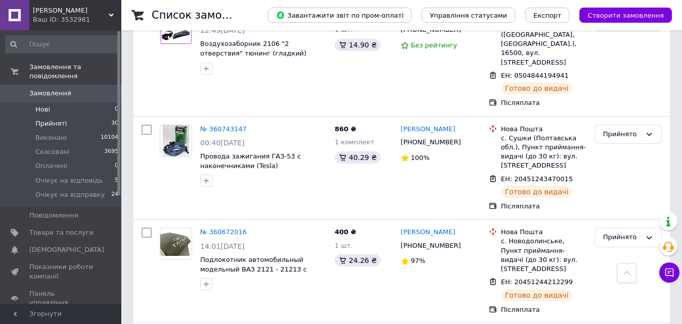
click at [50, 105] on li "Нові 0" at bounding box center [62, 110] width 124 height 14
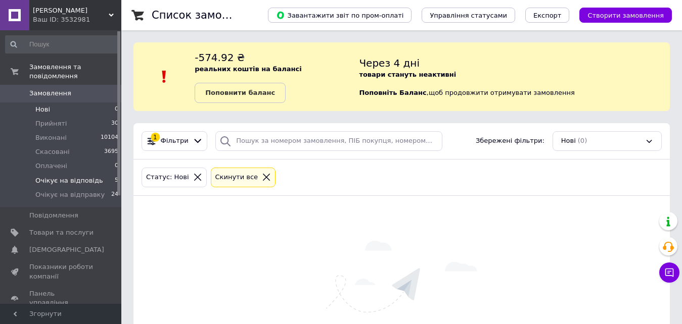
click at [73, 176] on span "Очікує на відповідь" at bounding box center [69, 180] width 68 height 9
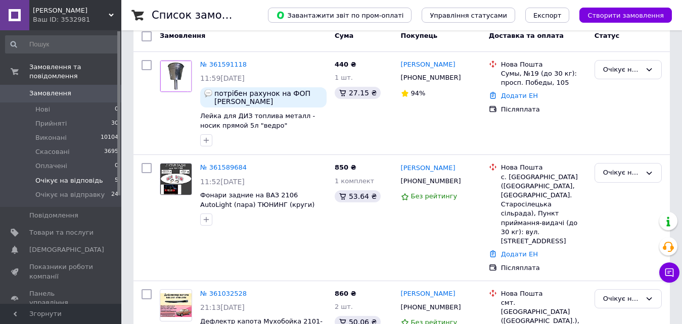
scroll to position [51, 0]
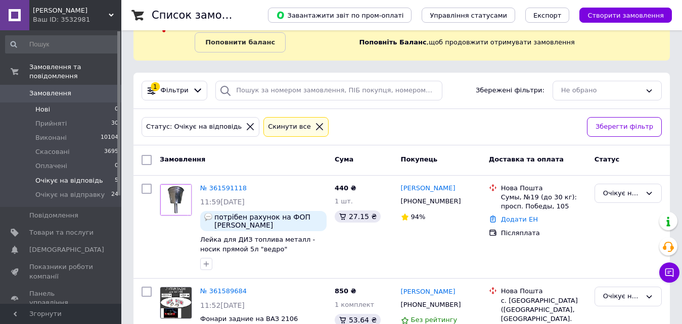
click at [42, 105] on span "Нові" at bounding box center [42, 109] width 15 height 9
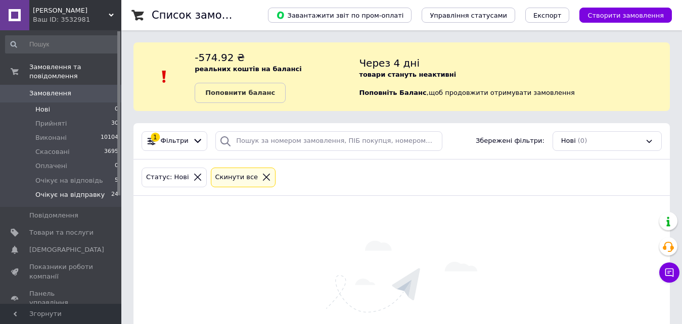
click at [75, 191] on span "Очікує на відправку" at bounding box center [69, 195] width 69 height 9
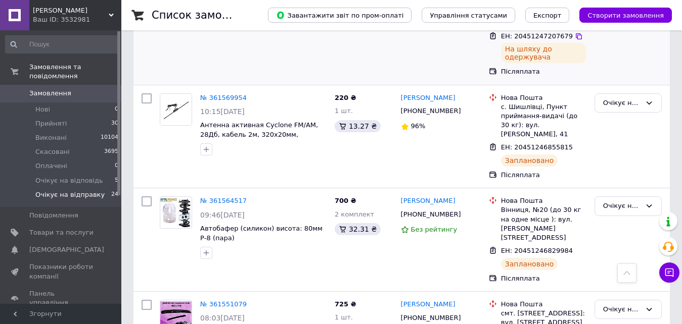
scroll to position [707, 0]
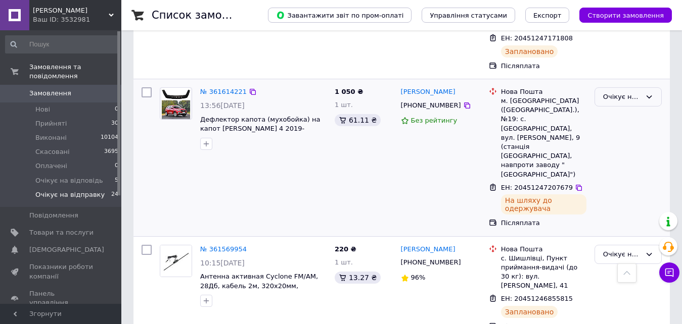
click at [610, 92] on div "Очікує на відправку" at bounding box center [622, 97] width 38 height 11
click at [618, 109] on li "Прийнято" at bounding box center [628, 118] width 66 height 19
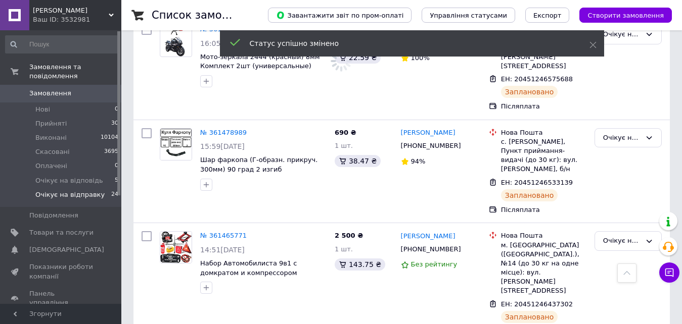
scroll to position [2425, 0]
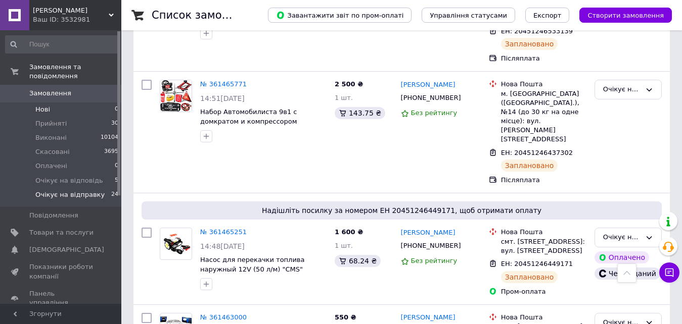
click at [37, 103] on li "Нові 0" at bounding box center [62, 110] width 124 height 14
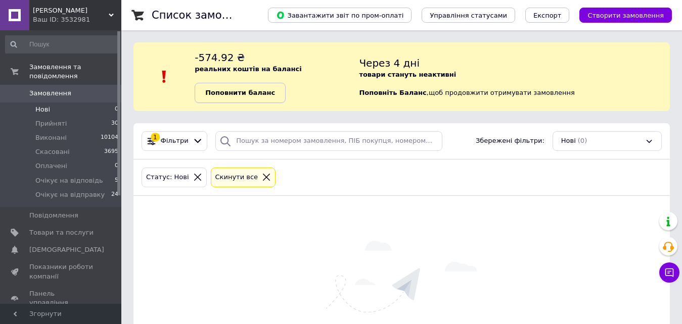
click at [235, 94] on b "Поповнити баланс" at bounding box center [240, 93] width 70 height 8
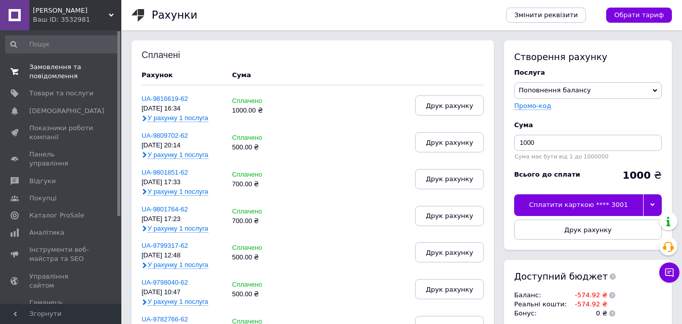
click at [40, 72] on span "Замовлення та повідомлення" at bounding box center [61, 72] width 64 height 18
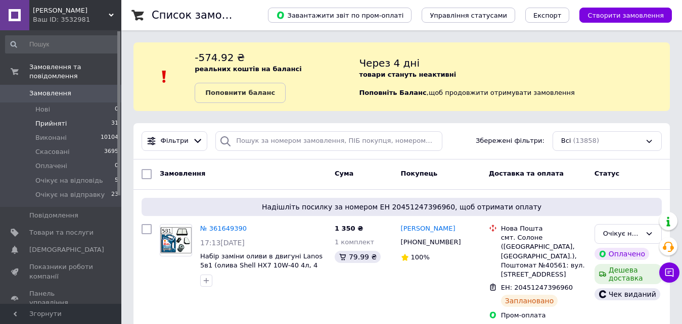
click at [48, 119] on span "Прийняті" at bounding box center [50, 123] width 31 height 9
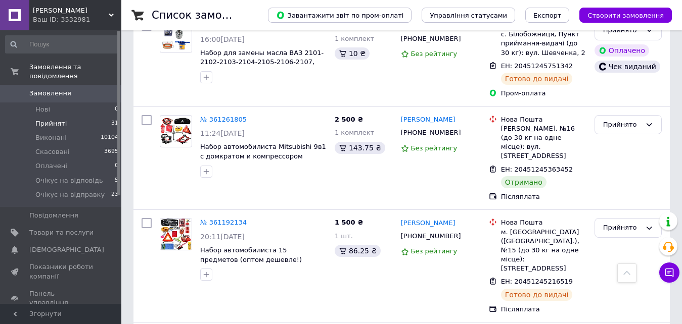
scroll to position [1870, 0]
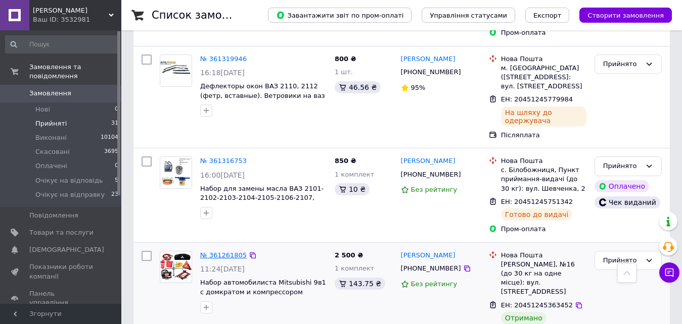
click at [229, 252] on link "№ 361261805" at bounding box center [223, 256] width 46 height 8
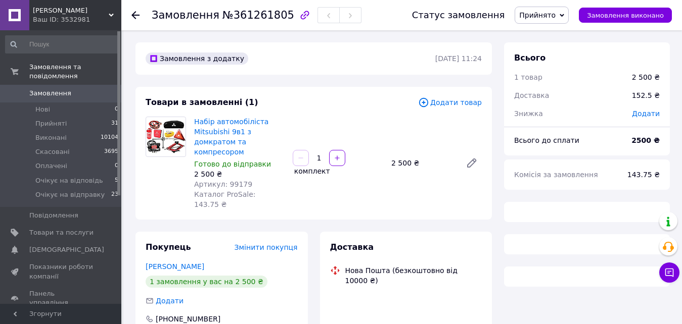
click at [554, 12] on span "Прийнято" at bounding box center [537, 15] width 36 height 8
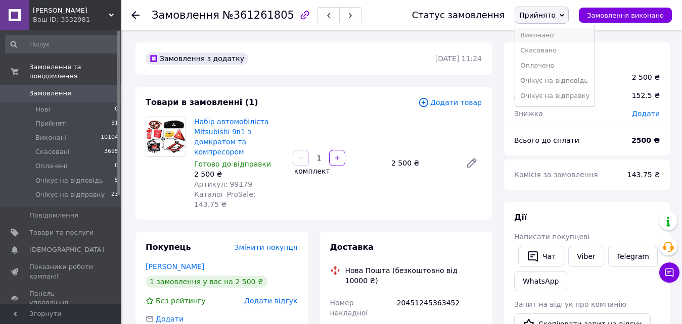
click at [551, 37] on li "Виконано" at bounding box center [554, 35] width 79 height 15
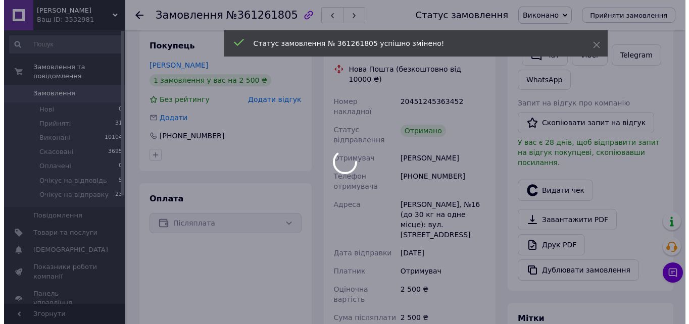
scroll to position [202, 0]
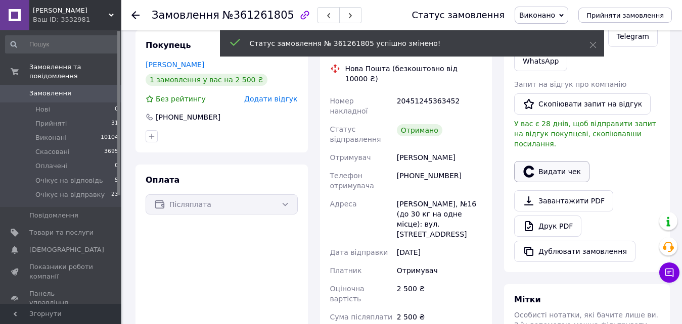
click at [546, 163] on button "Видати чек" at bounding box center [551, 171] width 75 height 21
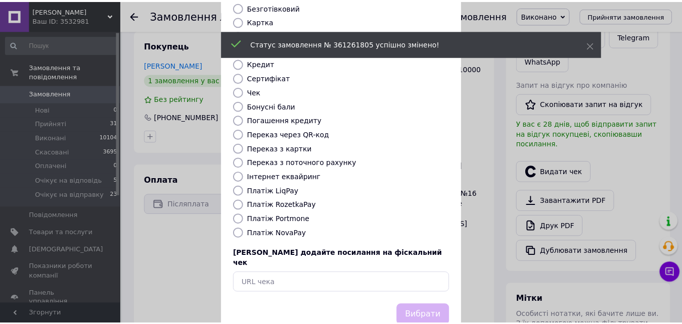
scroll to position [110, 0]
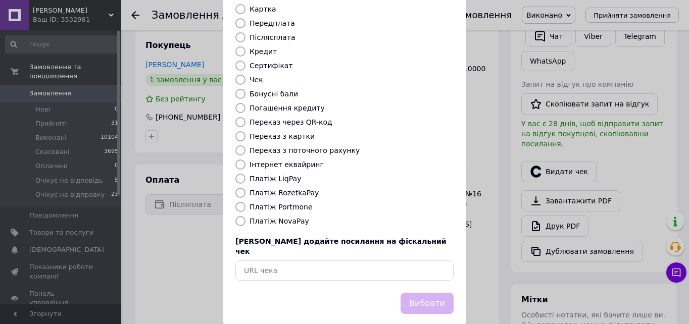
click at [241, 216] on input "Платіж NovaPay" at bounding box center [240, 221] width 10 height 10
radio input "true"
click at [417, 293] on button "Вибрати" at bounding box center [427, 304] width 53 height 22
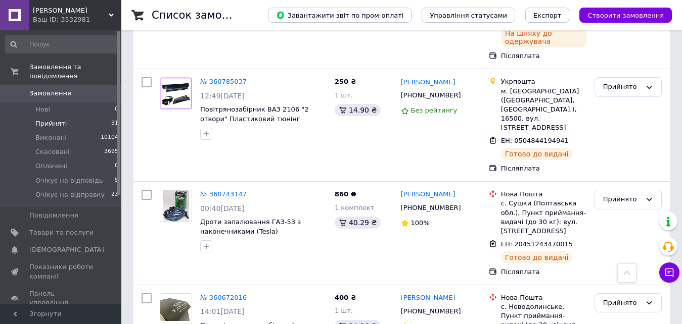
scroll to position [3053, 0]
